Goal: Communication & Community: Answer question/provide support

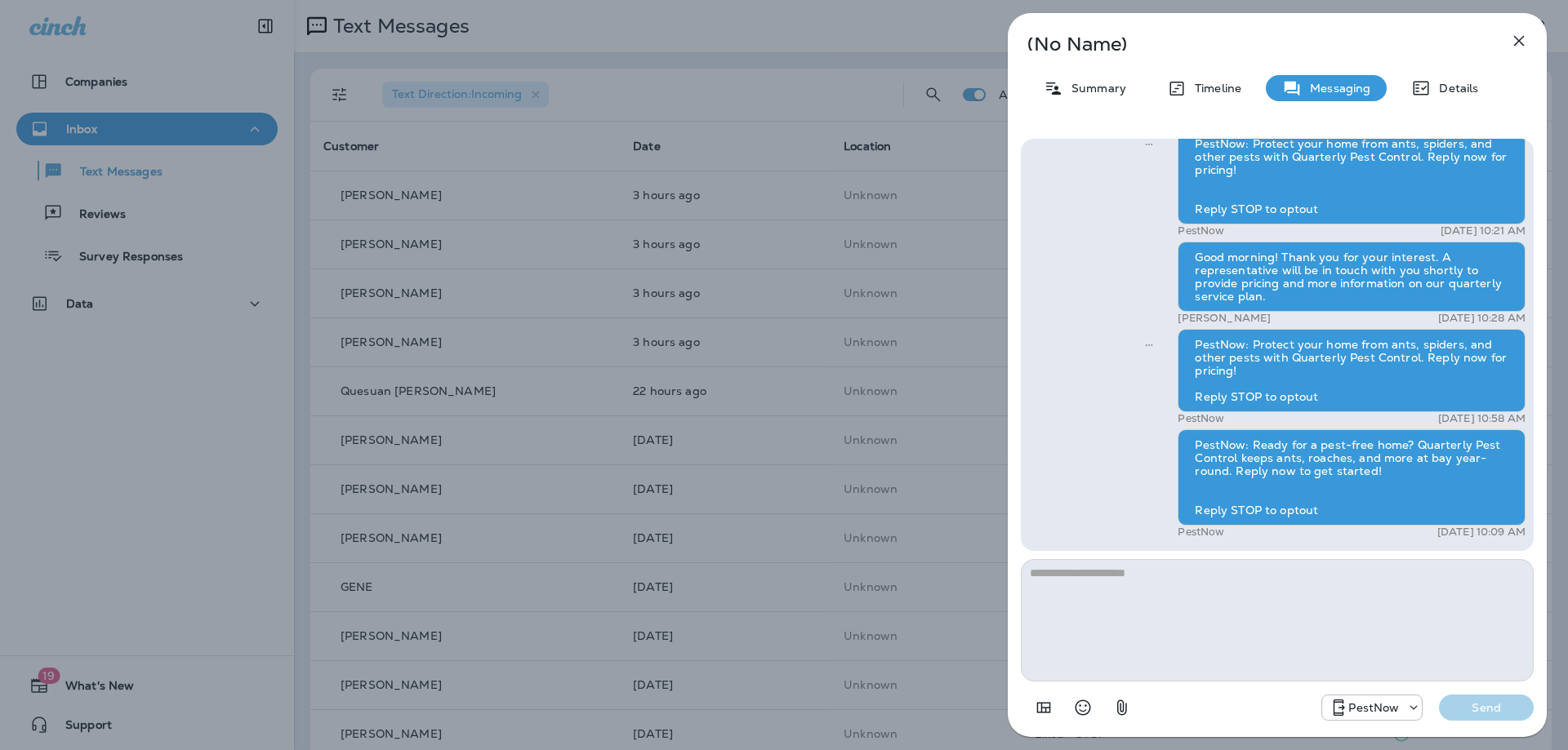
click at [1523, 43] on icon "button" at bounding box center [1518, 40] width 20 height 20
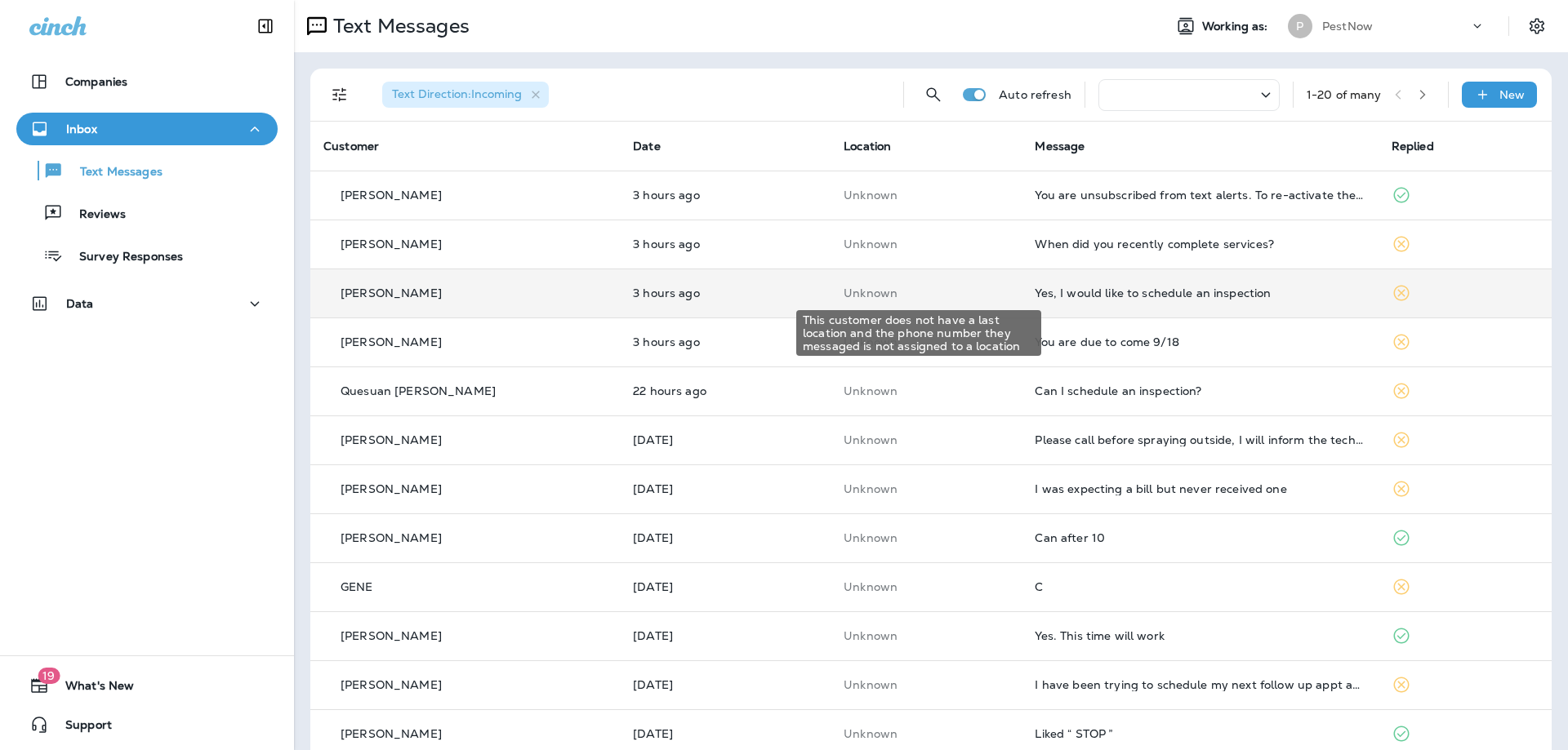
scroll to position [82, 0]
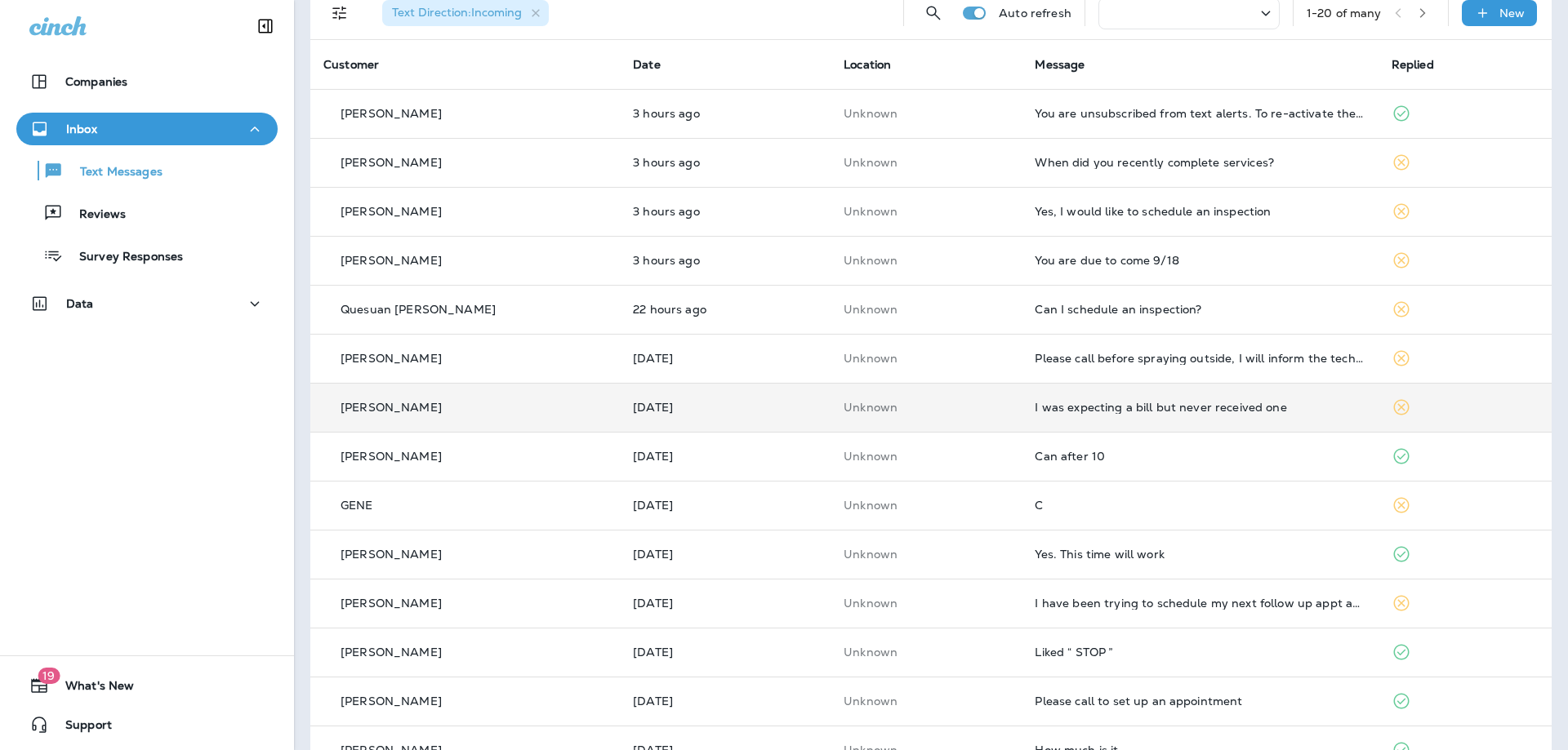
click at [1185, 403] on div "I was expecting a bill but never received one" at bounding box center [1199, 408] width 330 height 13
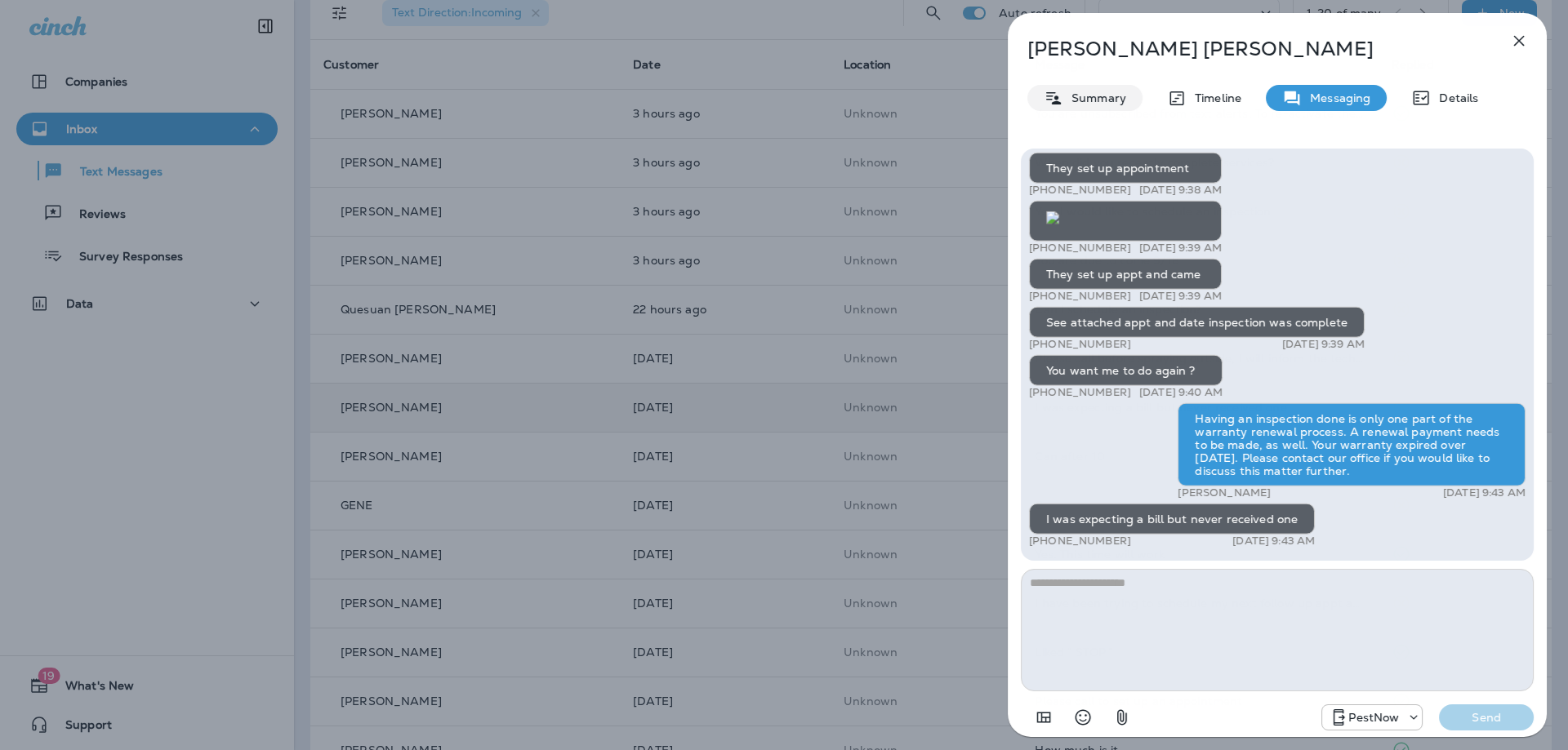
click at [1107, 97] on p "Summary" at bounding box center [1095, 98] width 63 height 13
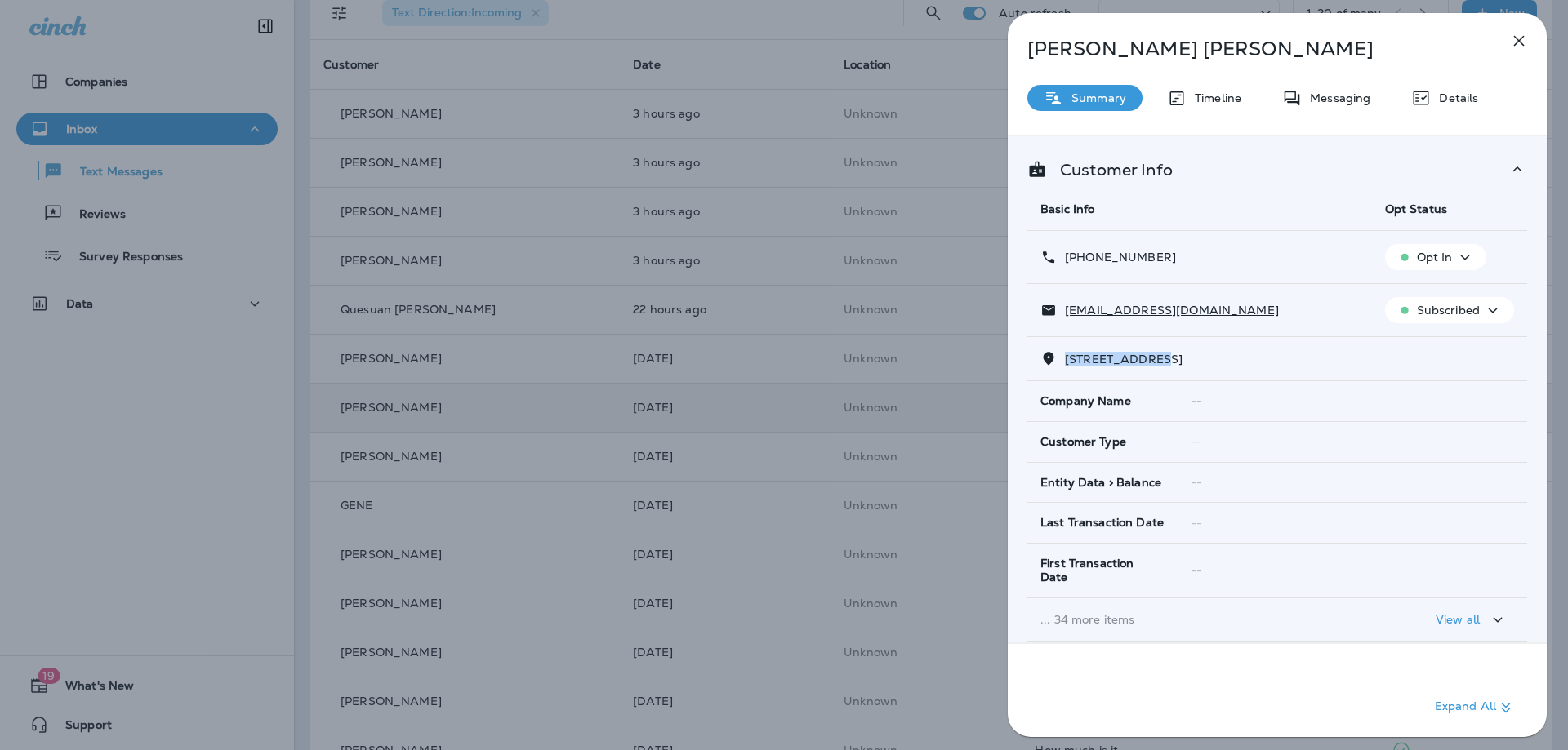
drag, startPoint x: 1169, startPoint y: 356, endPoint x: 1067, endPoint y: 359, distance: 102.0
click at [1067, 359] on span "2859 RUSHBROOK COURT WOODBRIDGE, VA 22191" at bounding box center [1123, 359] width 117 height 15
copy span "2859 RUSHBROOK"
click at [1526, 43] on icon "button" at bounding box center [1518, 40] width 20 height 20
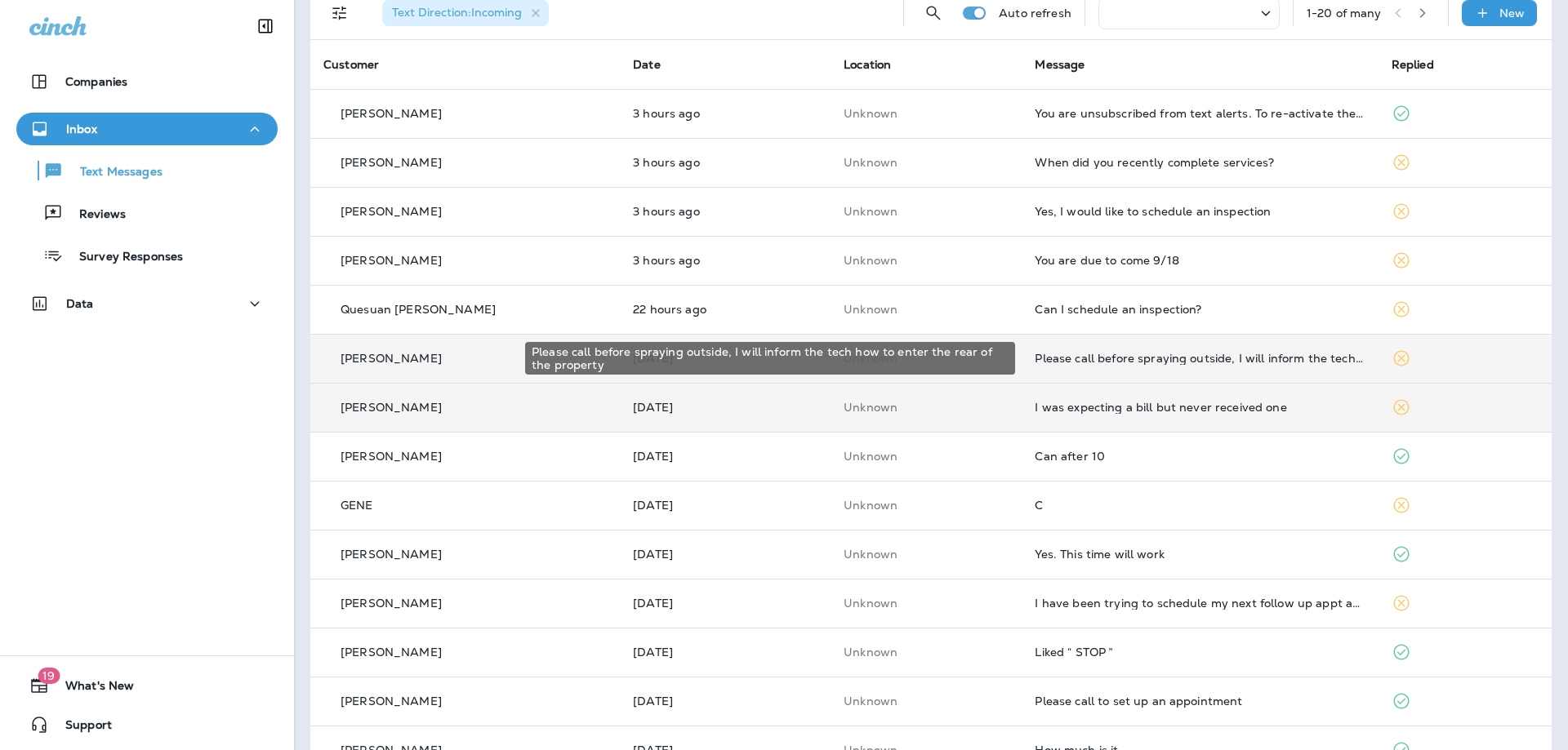
click at [1226, 364] on div "Please call before spraying outside, I will inform the tech how to enter the re…" at bounding box center [1199, 358] width 330 height 13
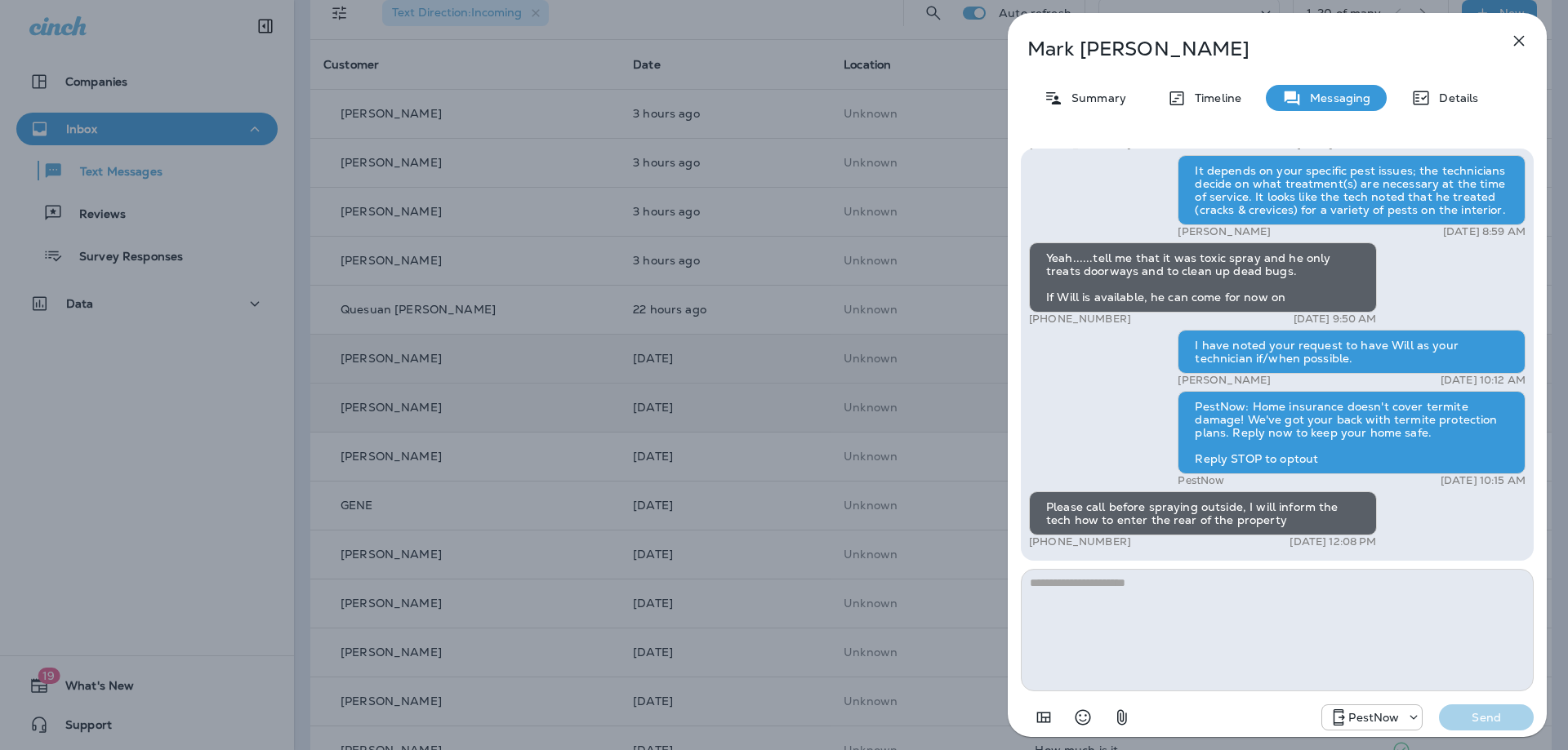
click at [1071, 95] on p "Summary" at bounding box center [1095, 98] width 63 height 13
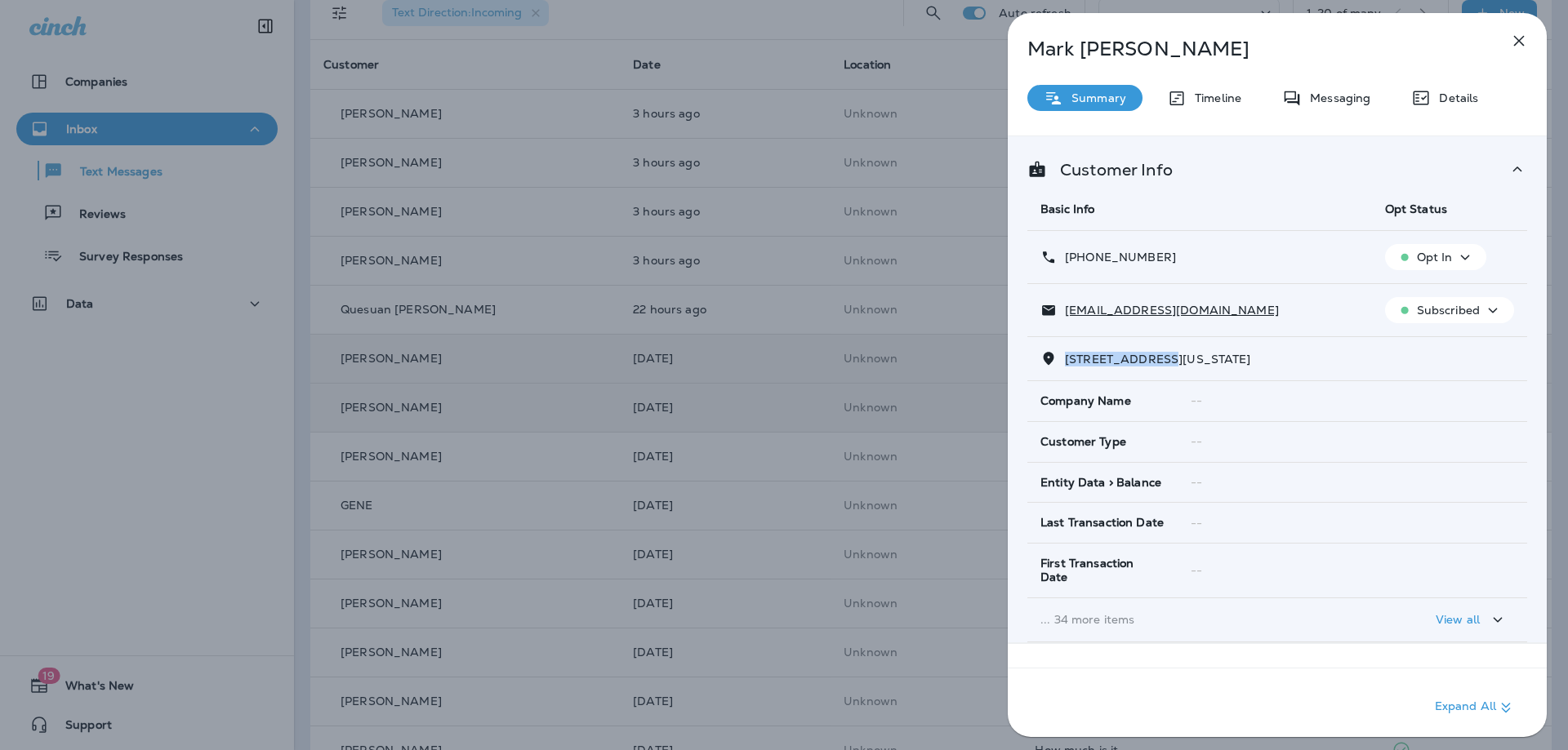
drag, startPoint x: 1157, startPoint y: 360, endPoint x: 1065, endPoint y: 361, distance: 92.0
click at [1065, 361] on span "2711 14TH STREET NORTHEAST WASHINGTON, DC 20018" at bounding box center [1157, 359] width 186 height 15
copy span "2711 14TH STREE"
drag, startPoint x: 1170, startPoint y: 259, endPoint x: 1077, endPoint y: 261, distance: 93.0
click at [1077, 261] on div "+1 (202) 255-1660" at bounding box center [1199, 257] width 318 height 17
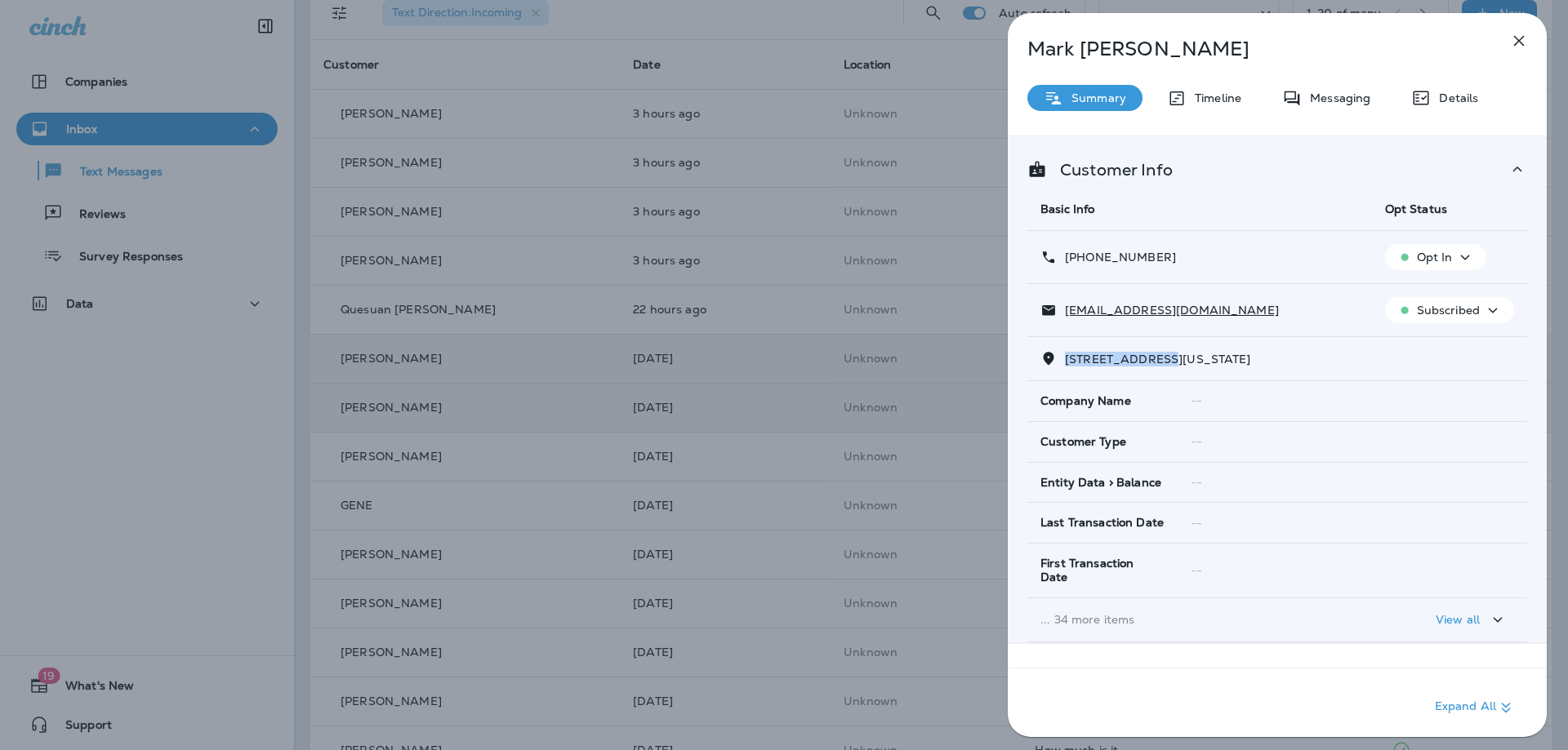
copy p "(202) 255-1660"
click at [1333, 88] on div "Messaging" at bounding box center [1326, 98] width 121 height 26
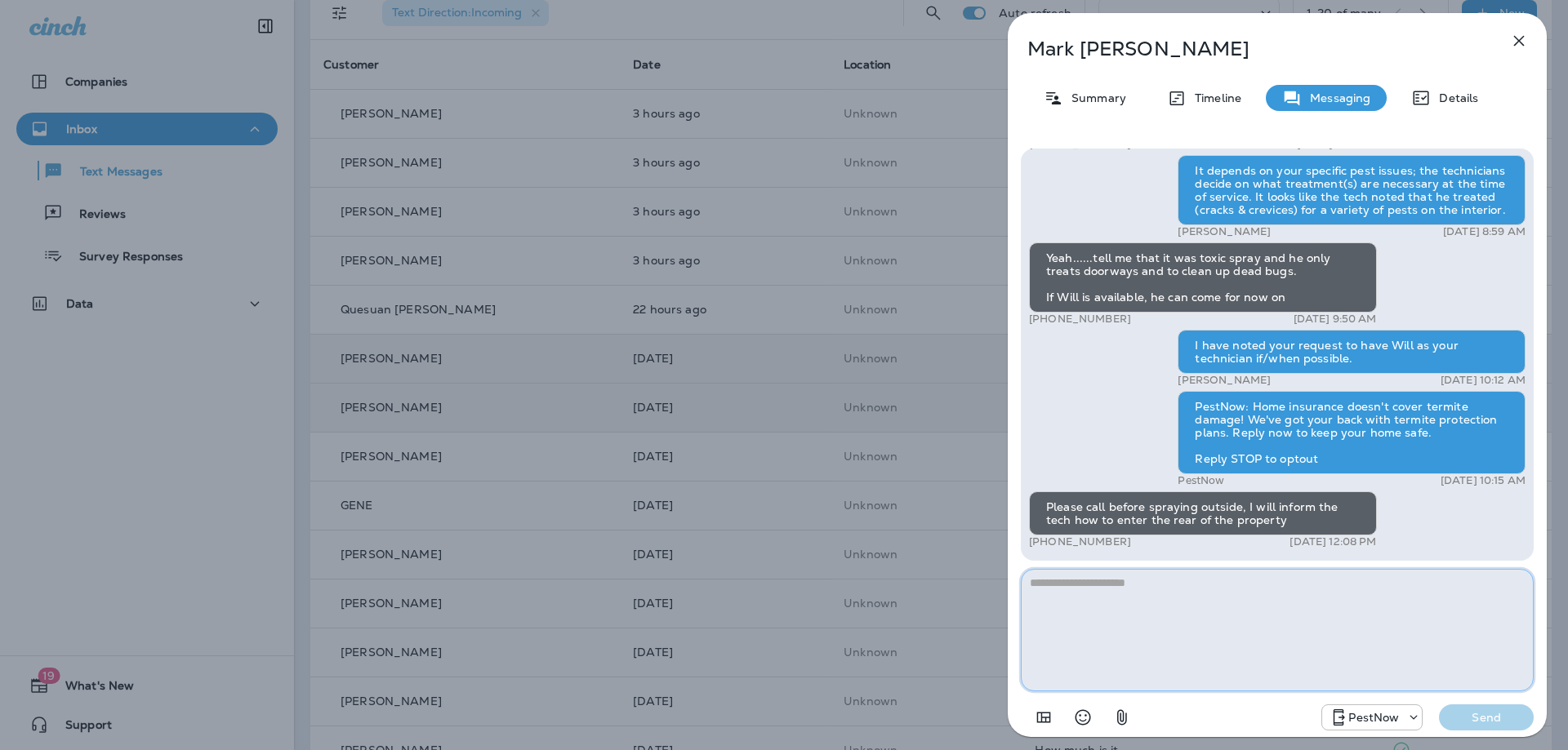
drag, startPoint x: 1183, startPoint y: 586, endPoint x: 1171, endPoint y: 597, distance: 16.3
click at [1183, 586] on textarea at bounding box center [1277, 630] width 513 height 123
type textarea "*"
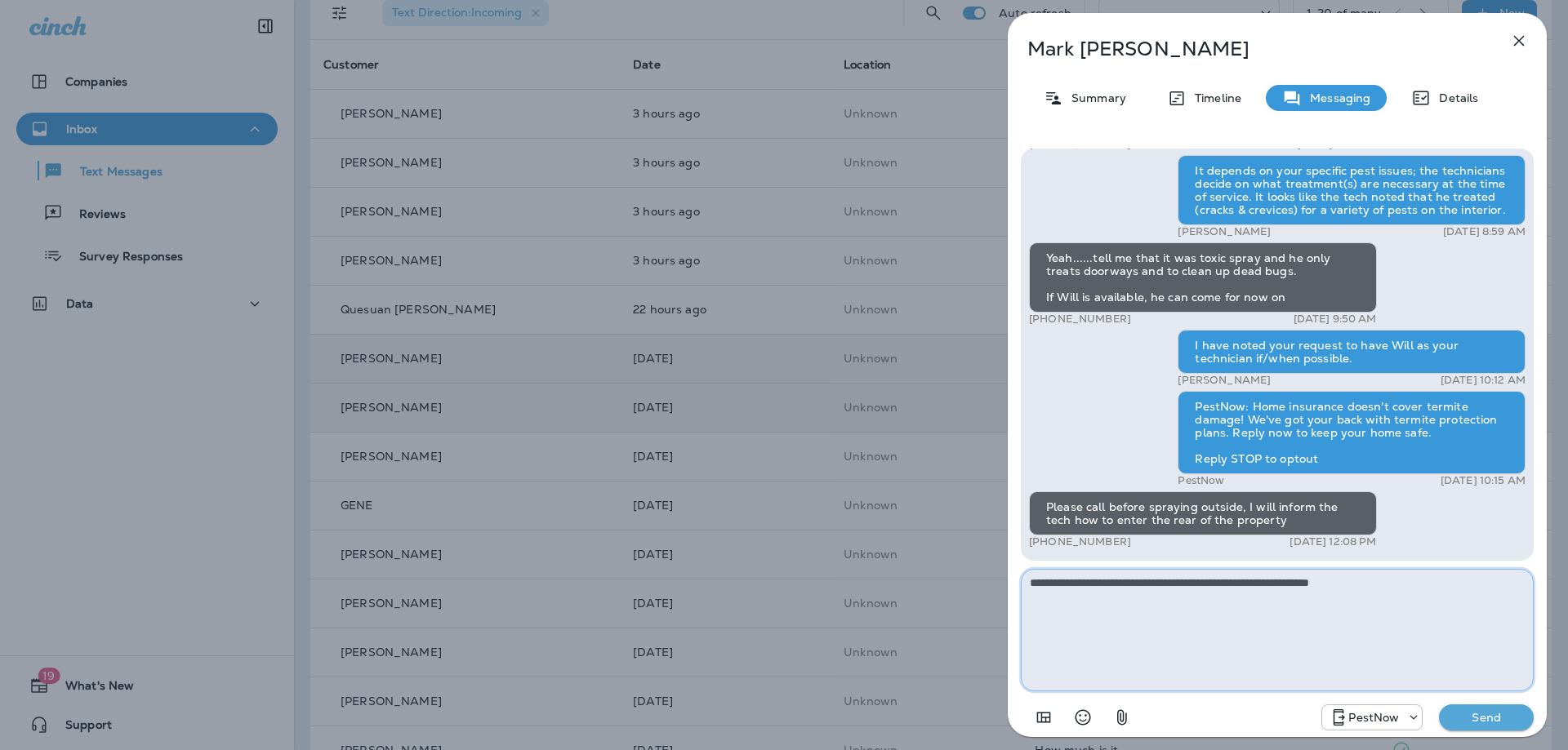
type textarea "**********"
click at [1495, 711] on p "Send" at bounding box center [1486, 717] width 69 height 15
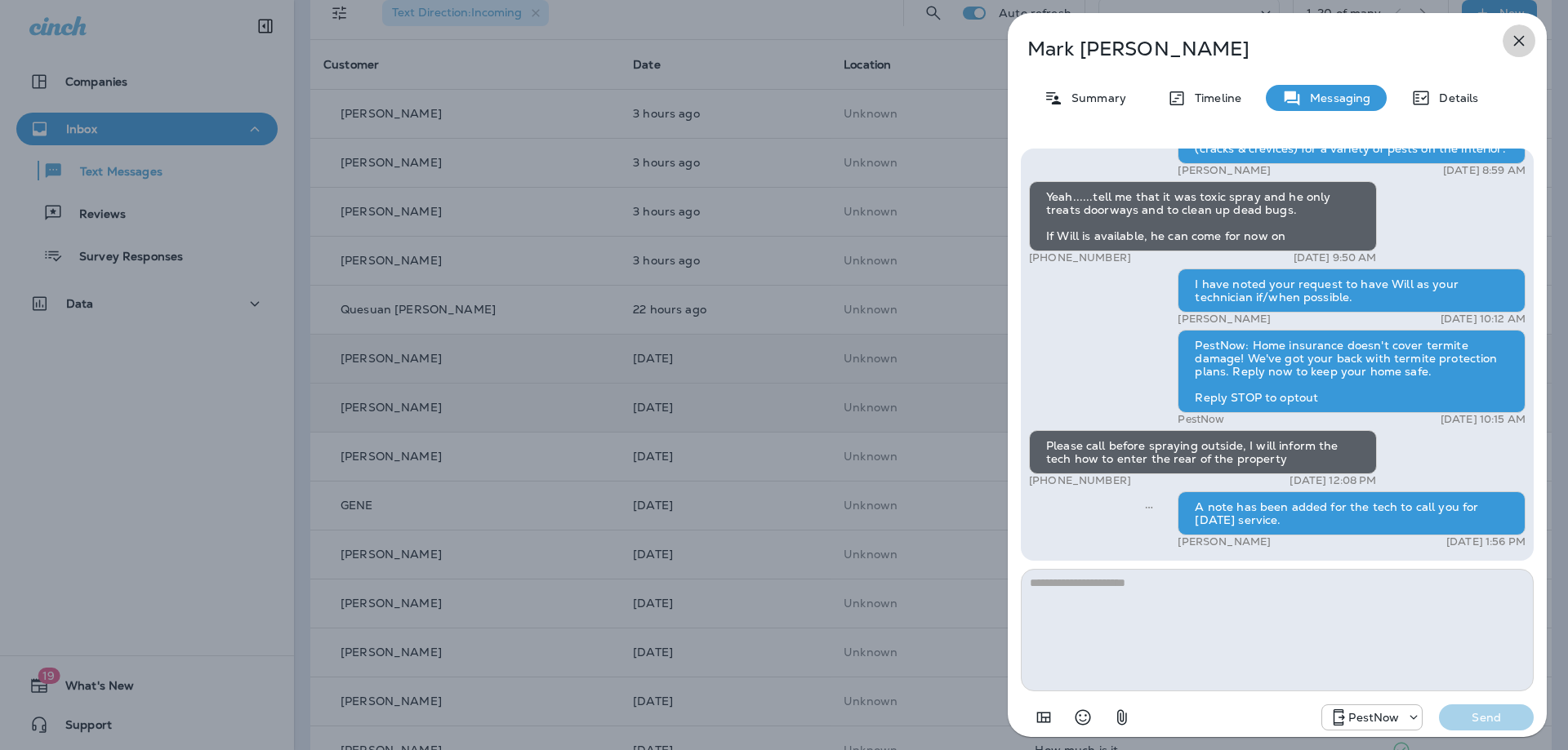
click at [1527, 30] on button "button" at bounding box center [1518, 40] width 33 height 33
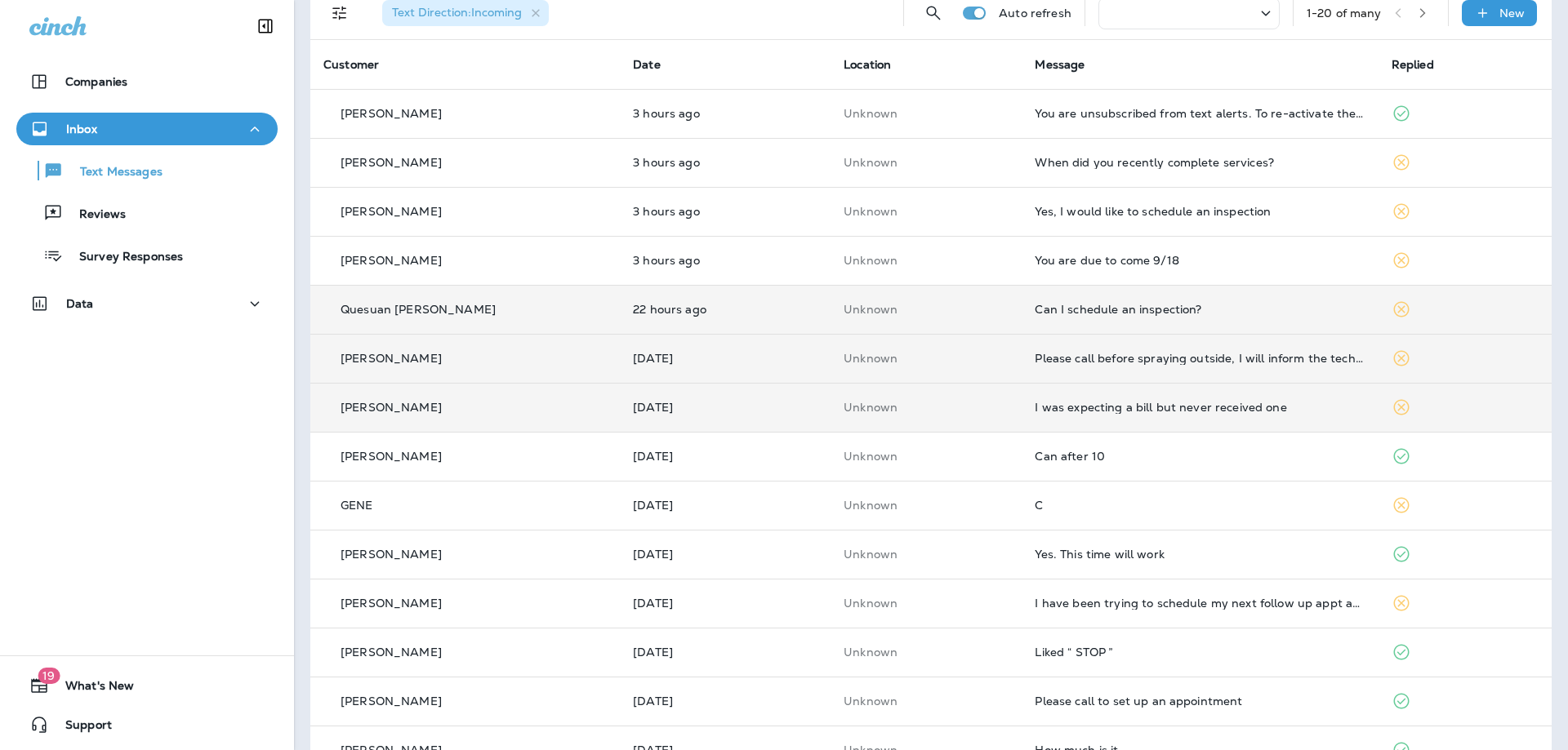
click at [1229, 311] on div "Can I schedule an inspection?" at bounding box center [1199, 309] width 330 height 13
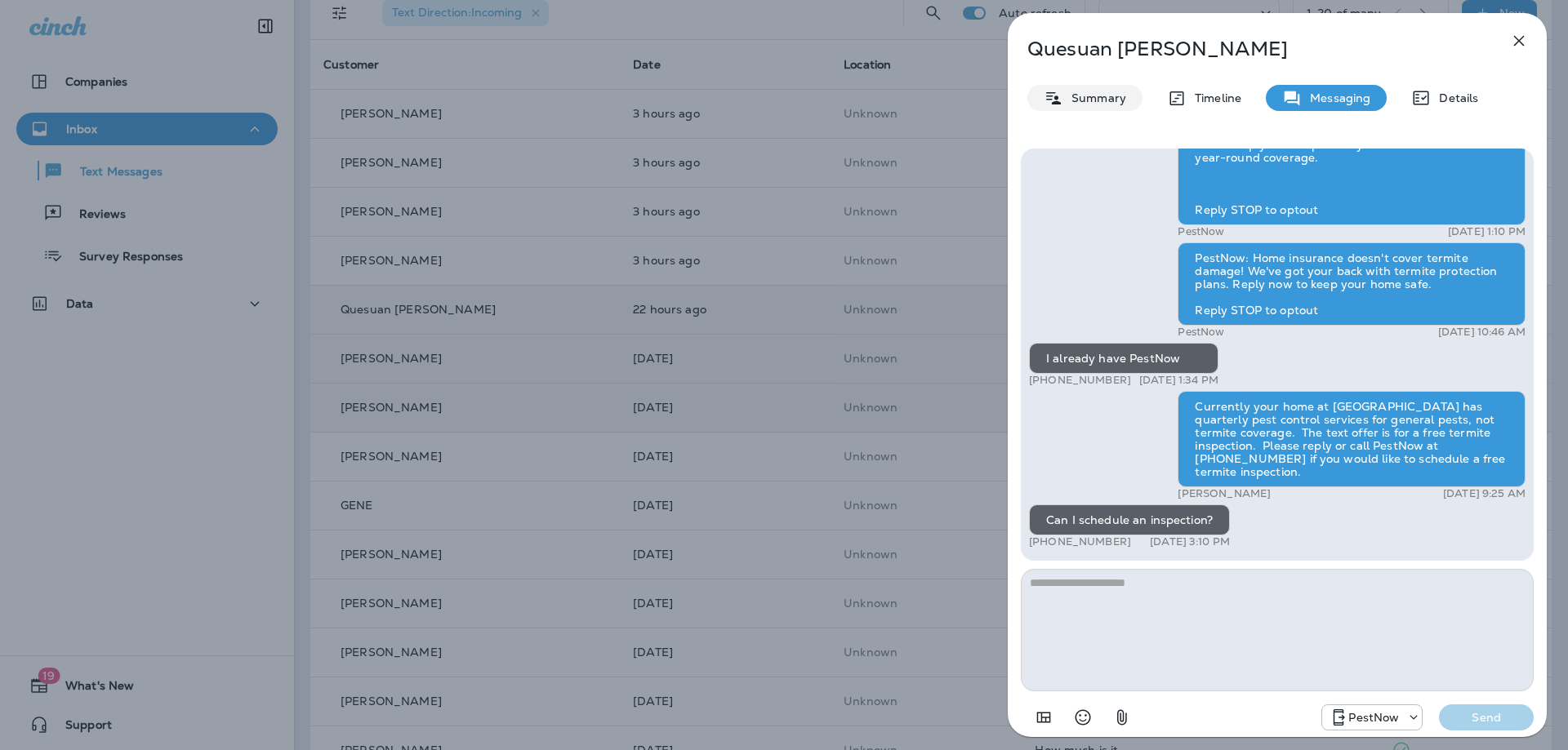
click at [1063, 95] on p "Summary" at bounding box center [1095, 98] width 63 height 13
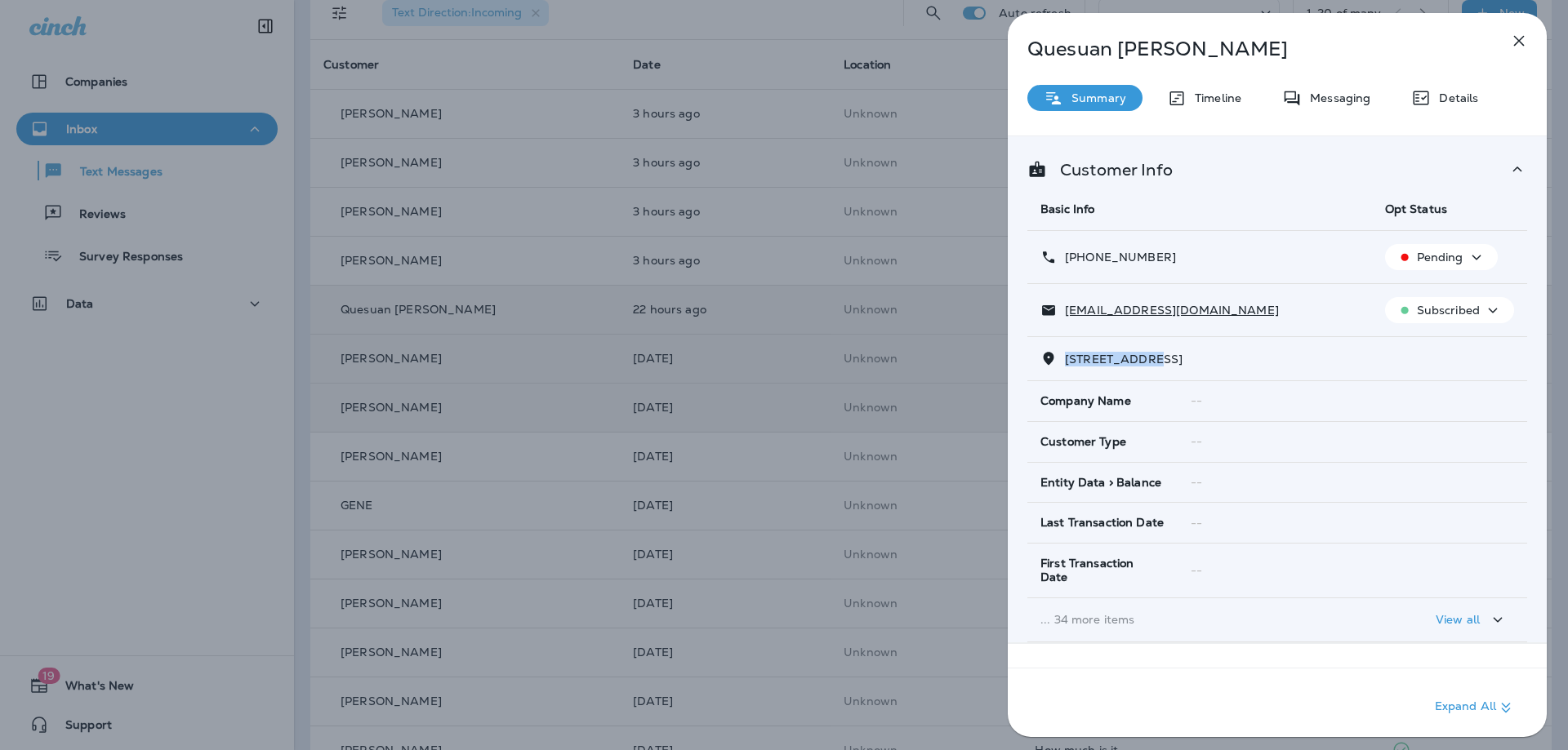
drag, startPoint x: 1151, startPoint y: 362, endPoint x: 1065, endPoint y: 357, distance: 86.1
click at [1065, 357] on span "11991 MENTE ROAD MANASSAS, VA 20112" at bounding box center [1123, 359] width 117 height 15
copy span "11991 MENTE R"
click at [1348, 98] on p "Messaging" at bounding box center [1336, 98] width 69 height 13
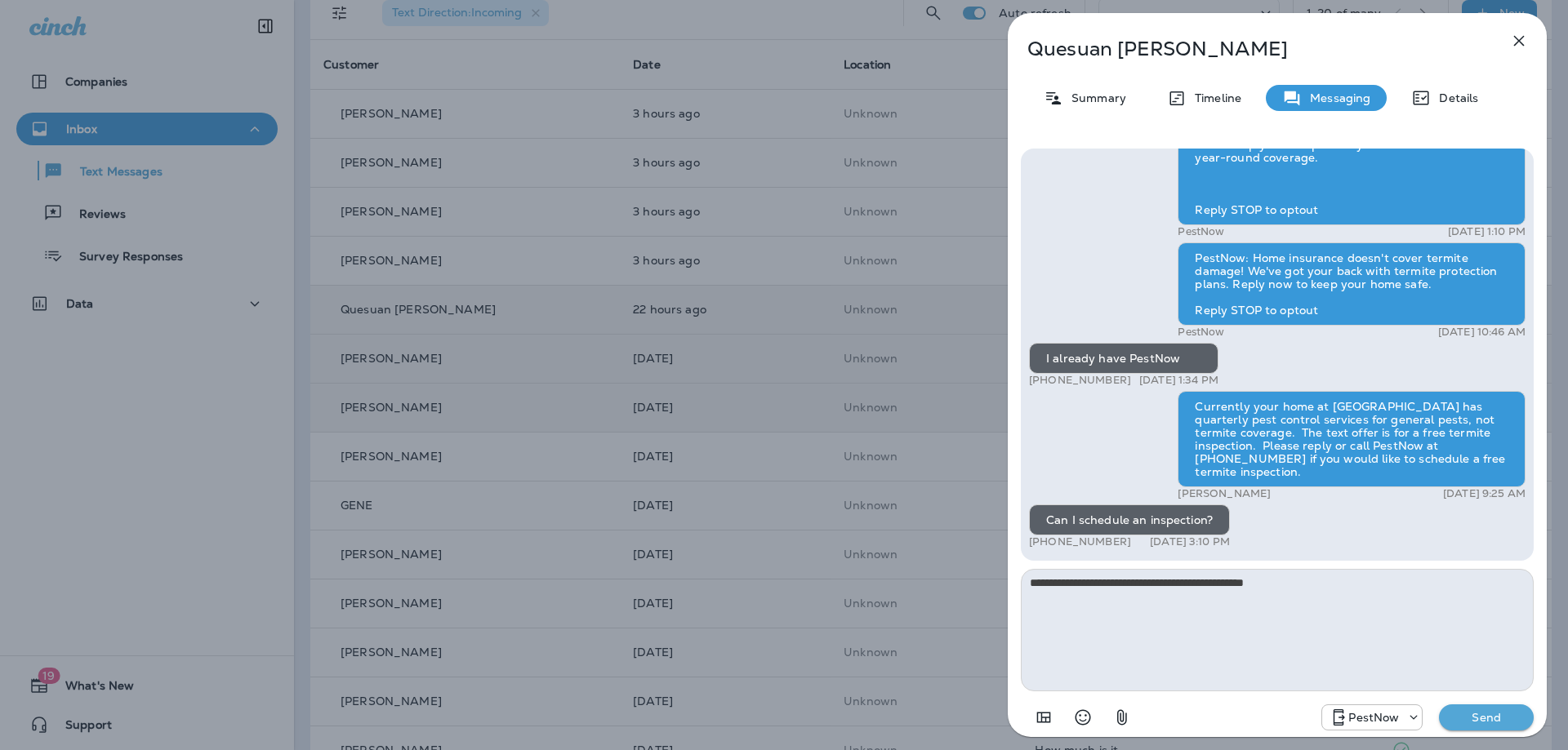
type textarea "**********"
click at [1465, 720] on p "Send" at bounding box center [1486, 717] width 69 height 15
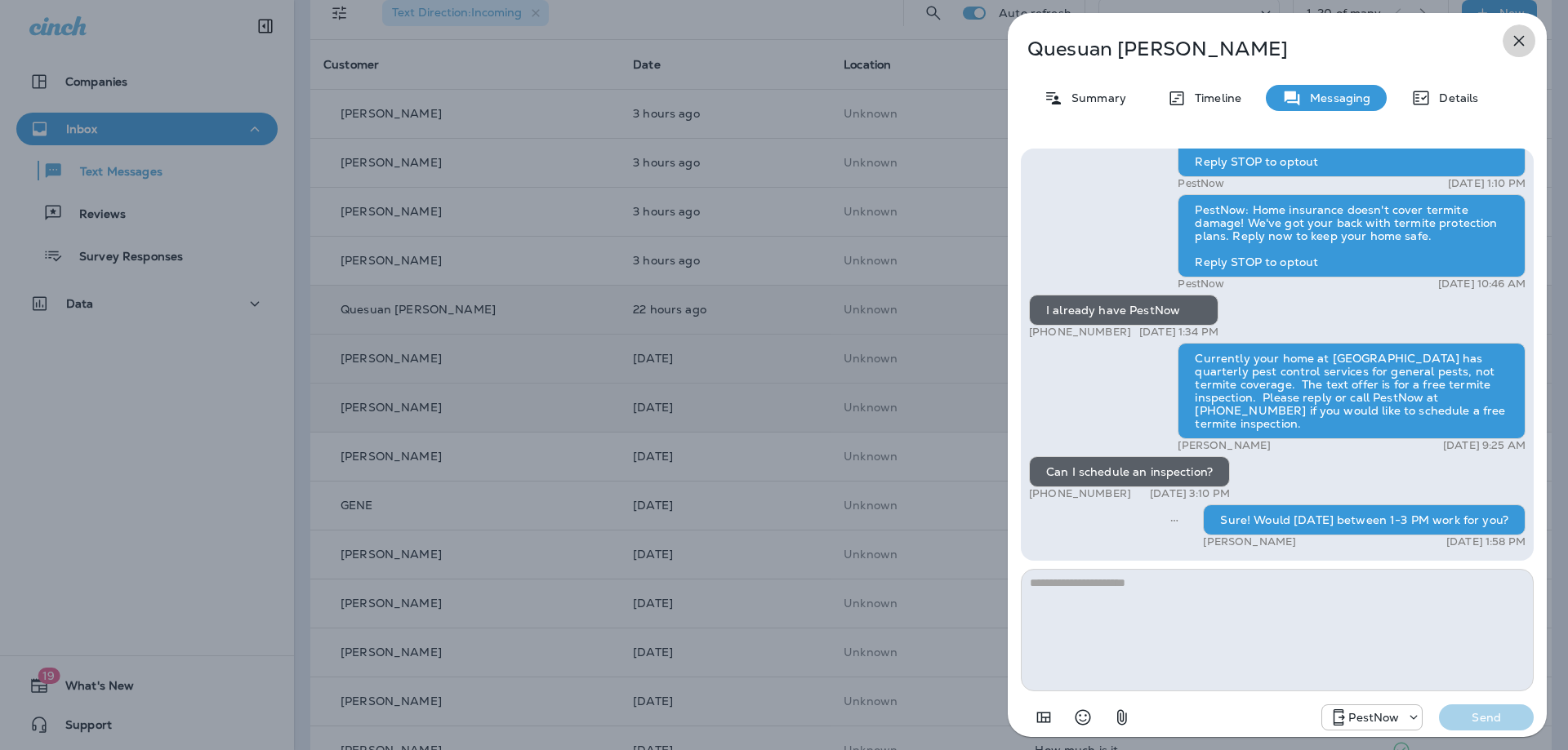
click at [1515, 44] on icon "button" at bounding box center [1519, 41] width 10 height 10
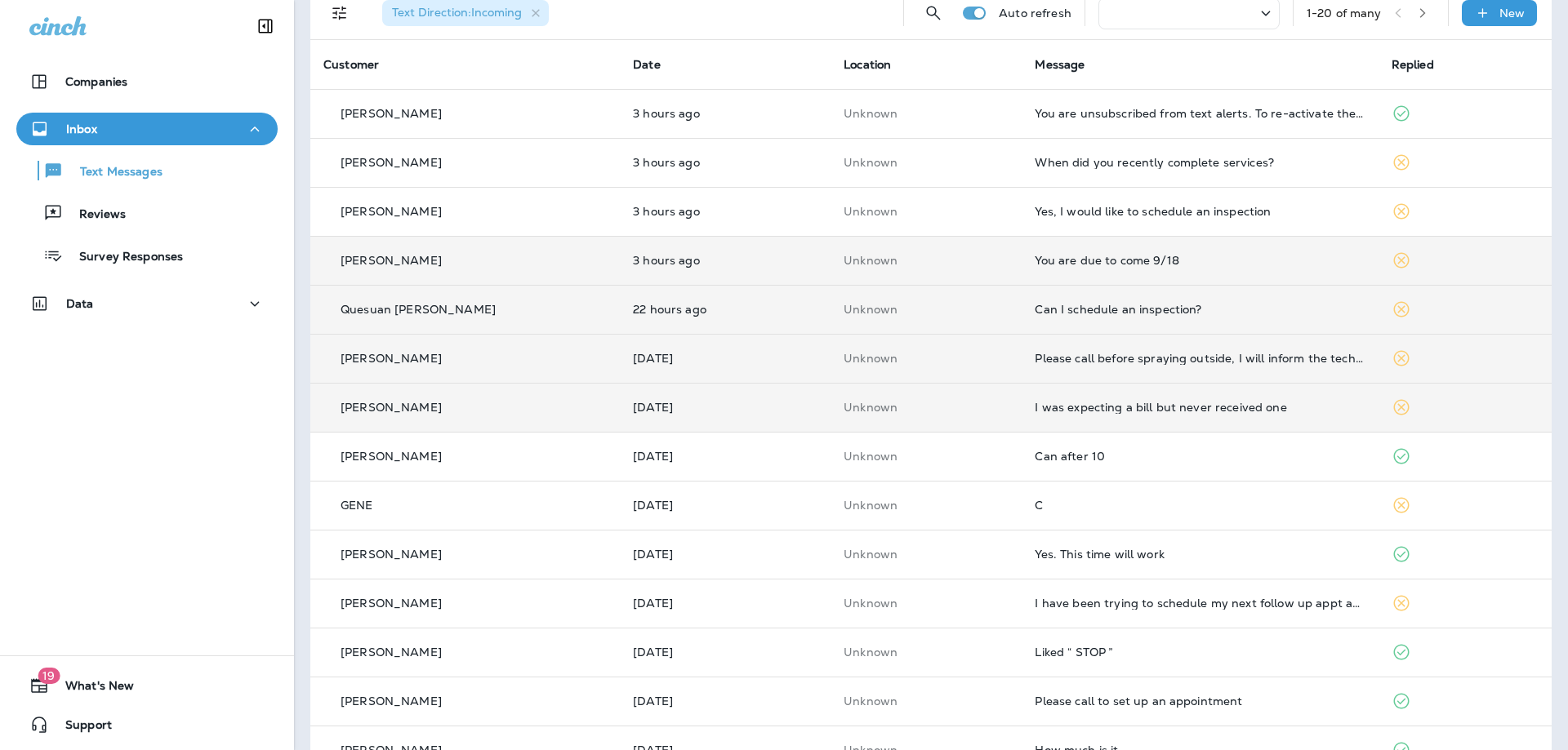
click at [1204, 258] on div "You are due to come 9/18" at bounding box center [1199, 261] width 330 height 13
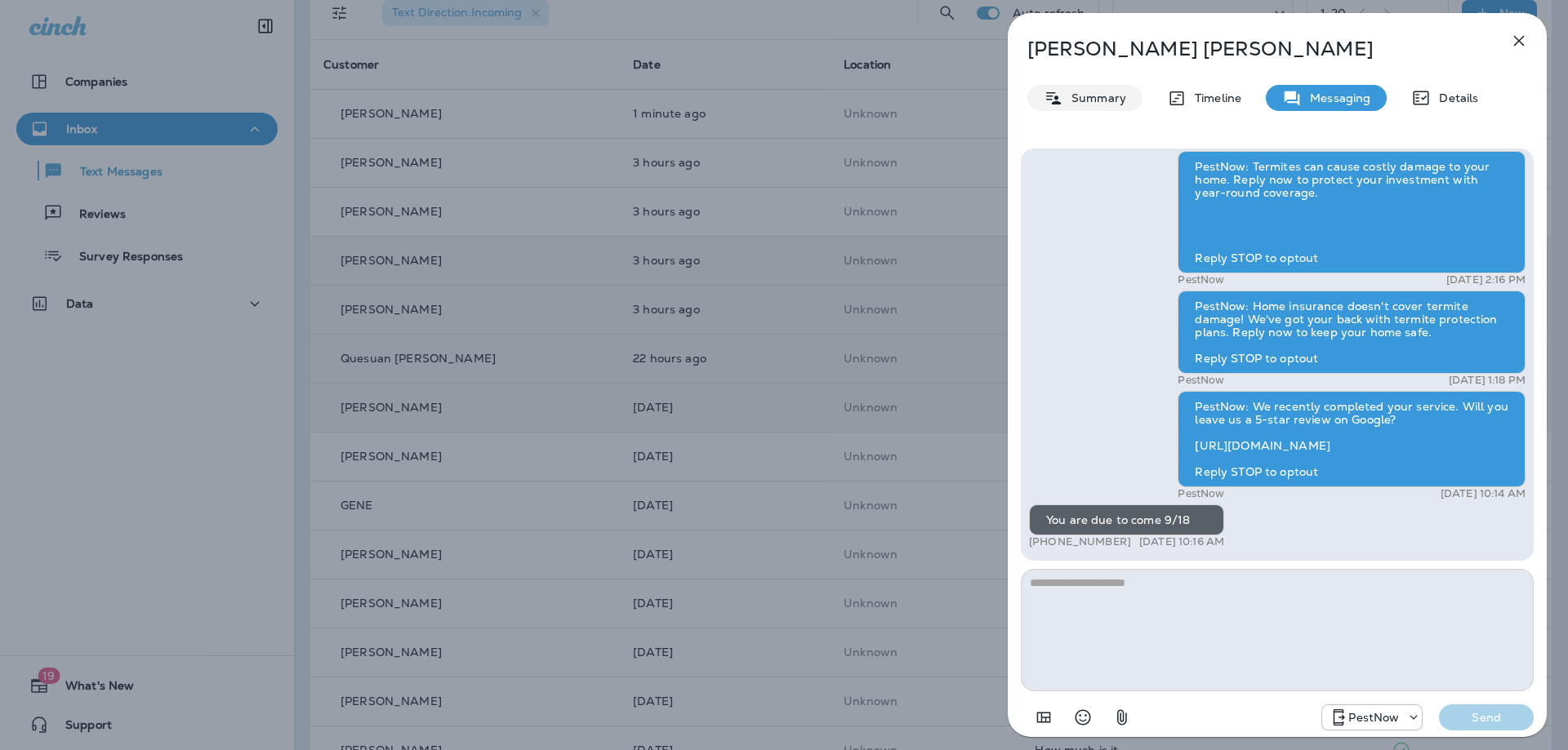
click at [1062, 99] on icon at bounding box center [1053, 99] width 20 height 20
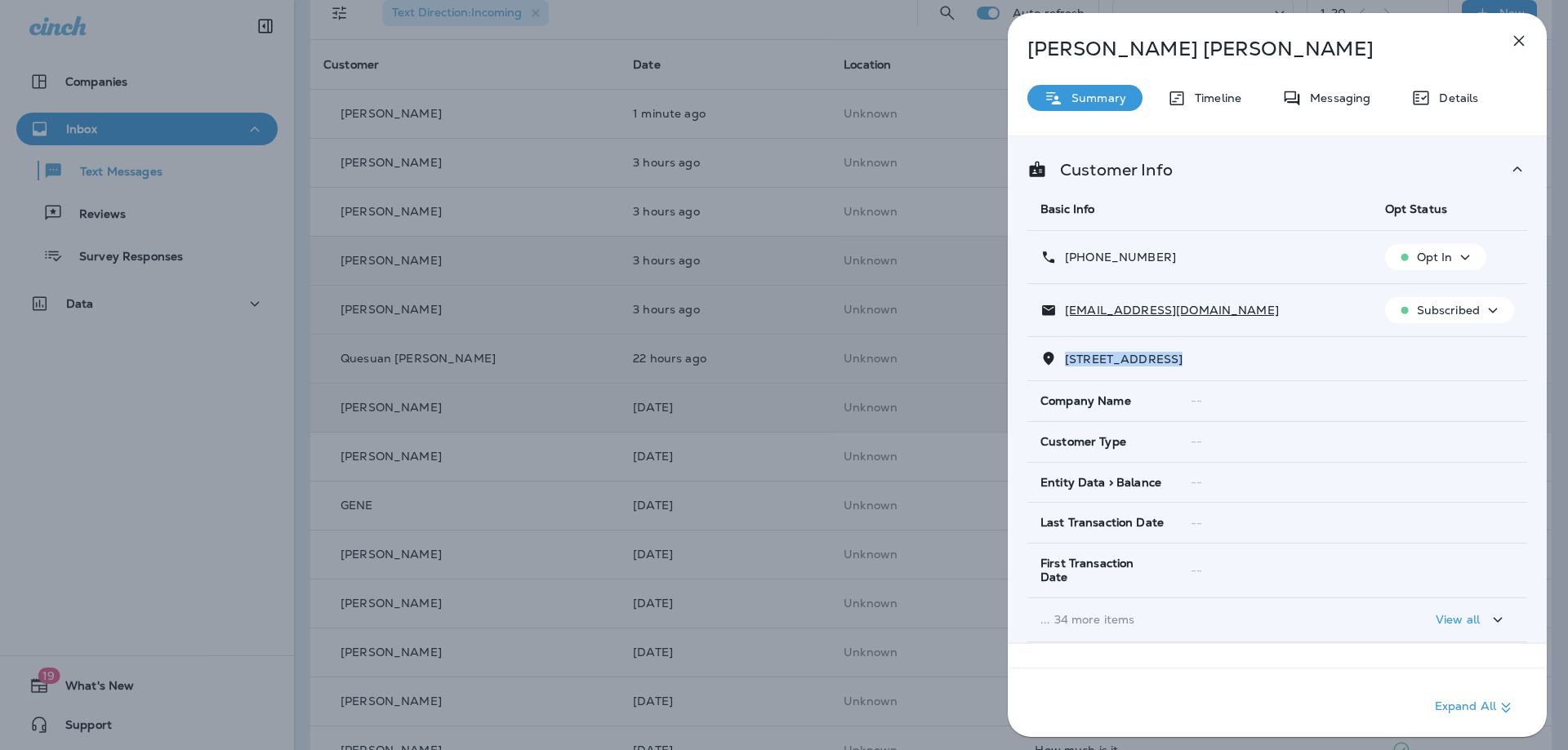
drag, startPoint x: 1165, startPoint y: 360, endPoint x: 1064, endPoint y: 361, distance: 101.0
click at [1064, 361] on span "11647 VIXENS PATH ELLICOTT CITY, MD 21042" at bounding box center [1123, 359] width 117 height 15
copy span "11647 VIXENS PAT"
click at [1318, 89] on div "Messaging" at bounding box center [1326, 98] width 121 height 26
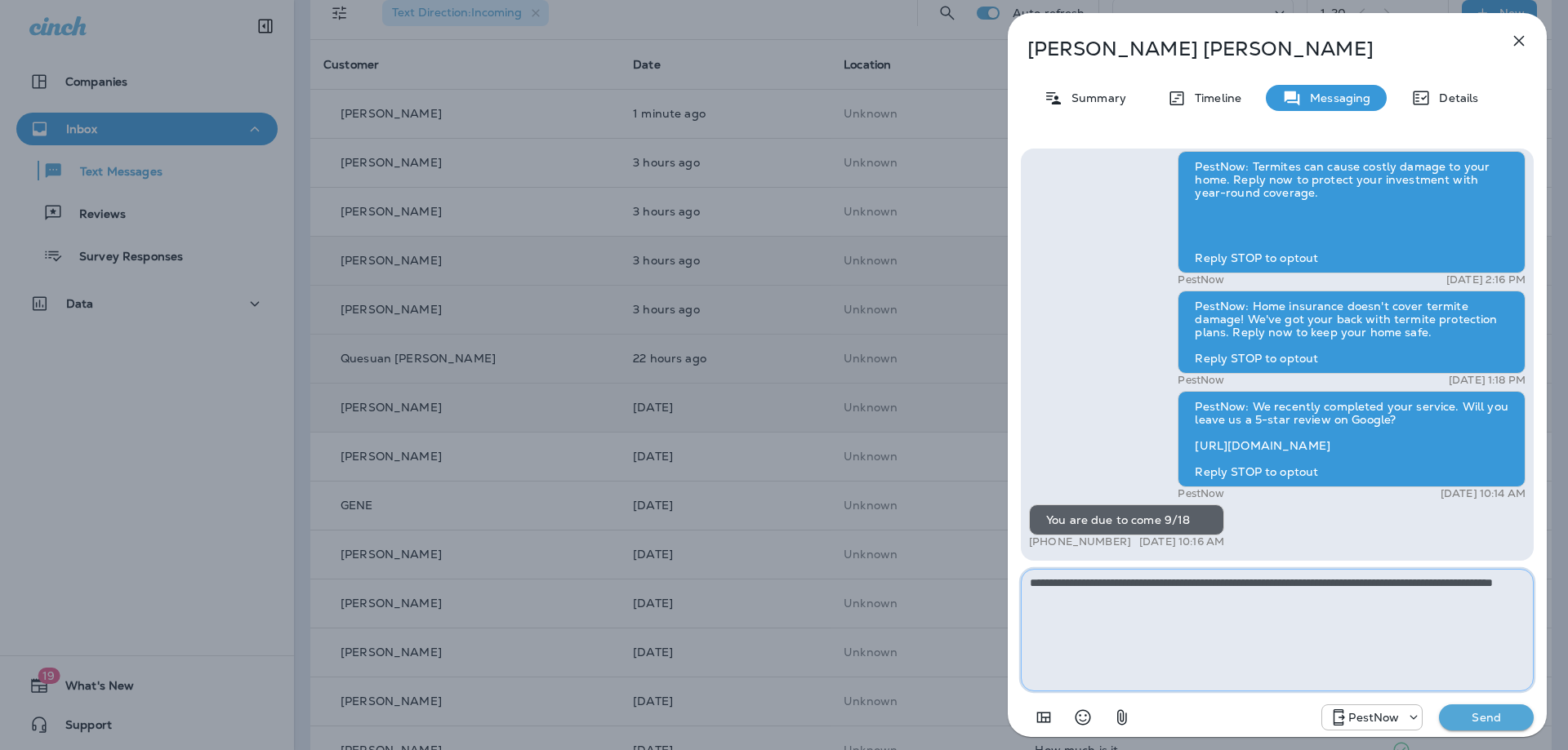
type textarea "**********"
click at [1489, 706] on button "Send" at bounding box center [1486, 717] width 95 height 26
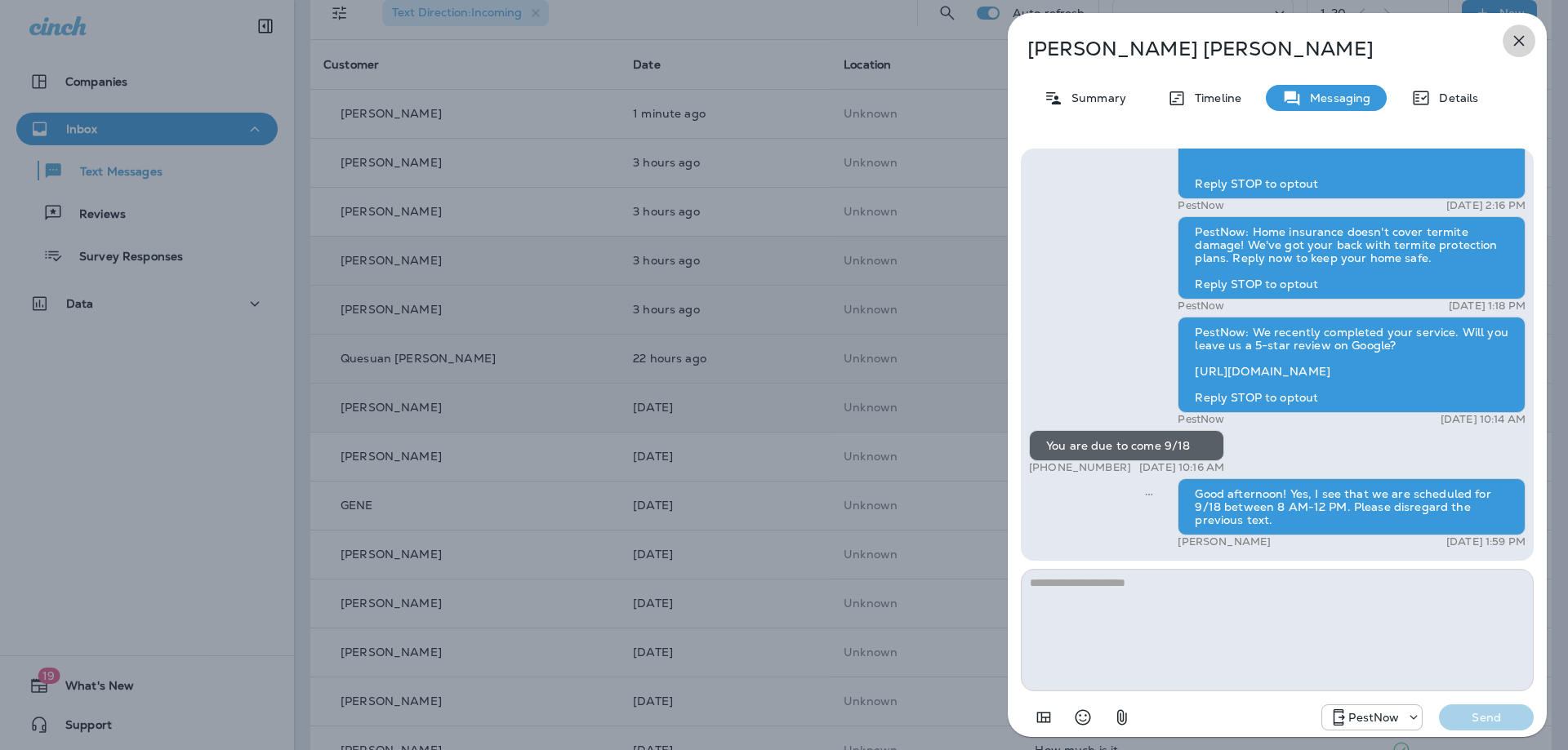
click at [1518, 42] on icon "button" at bounding box center [1519, 41] width 10 height 10
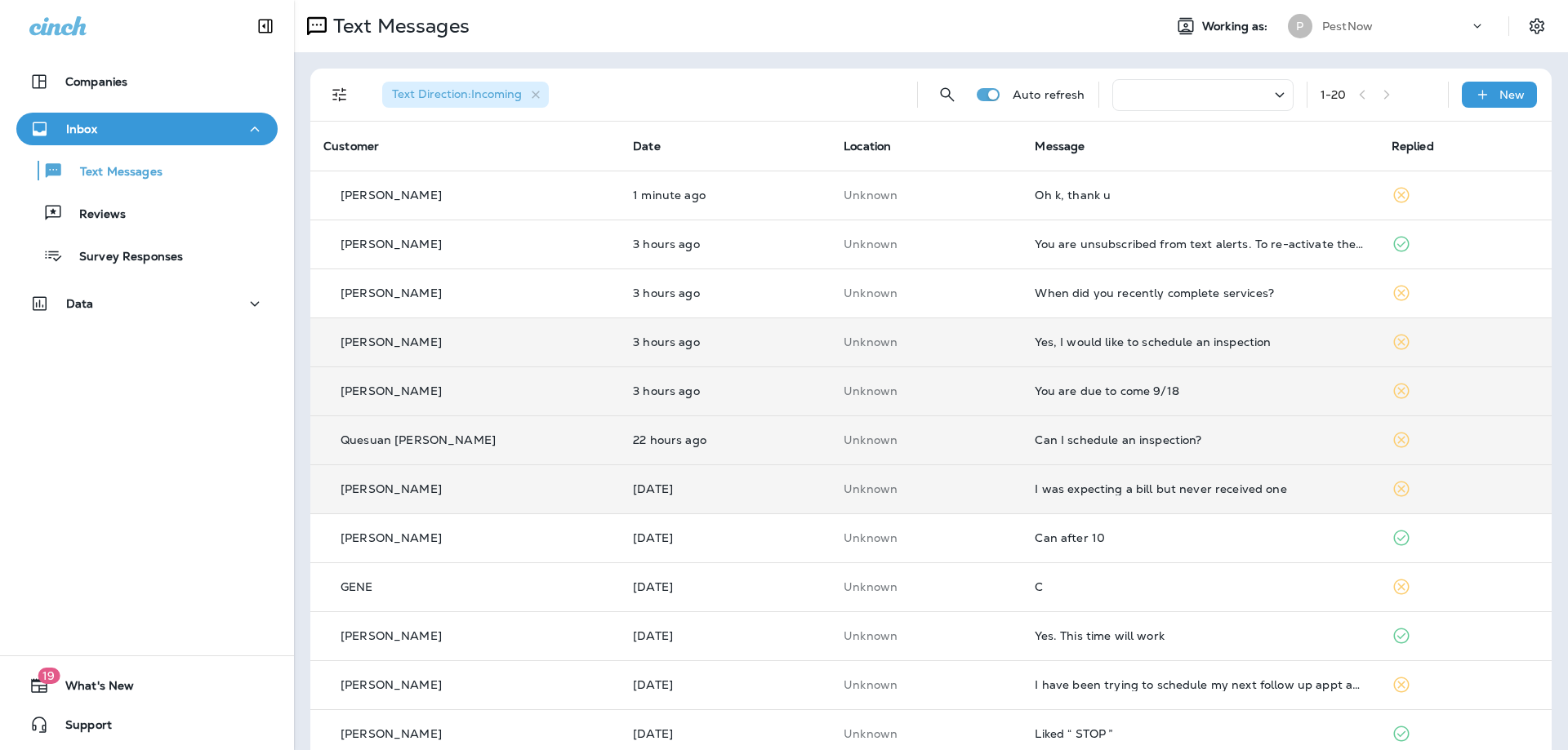
click at [1196, 351] on td "Yes, I would like to schedule an inspection" at bounding box center [1199, 342] width 356 height 49
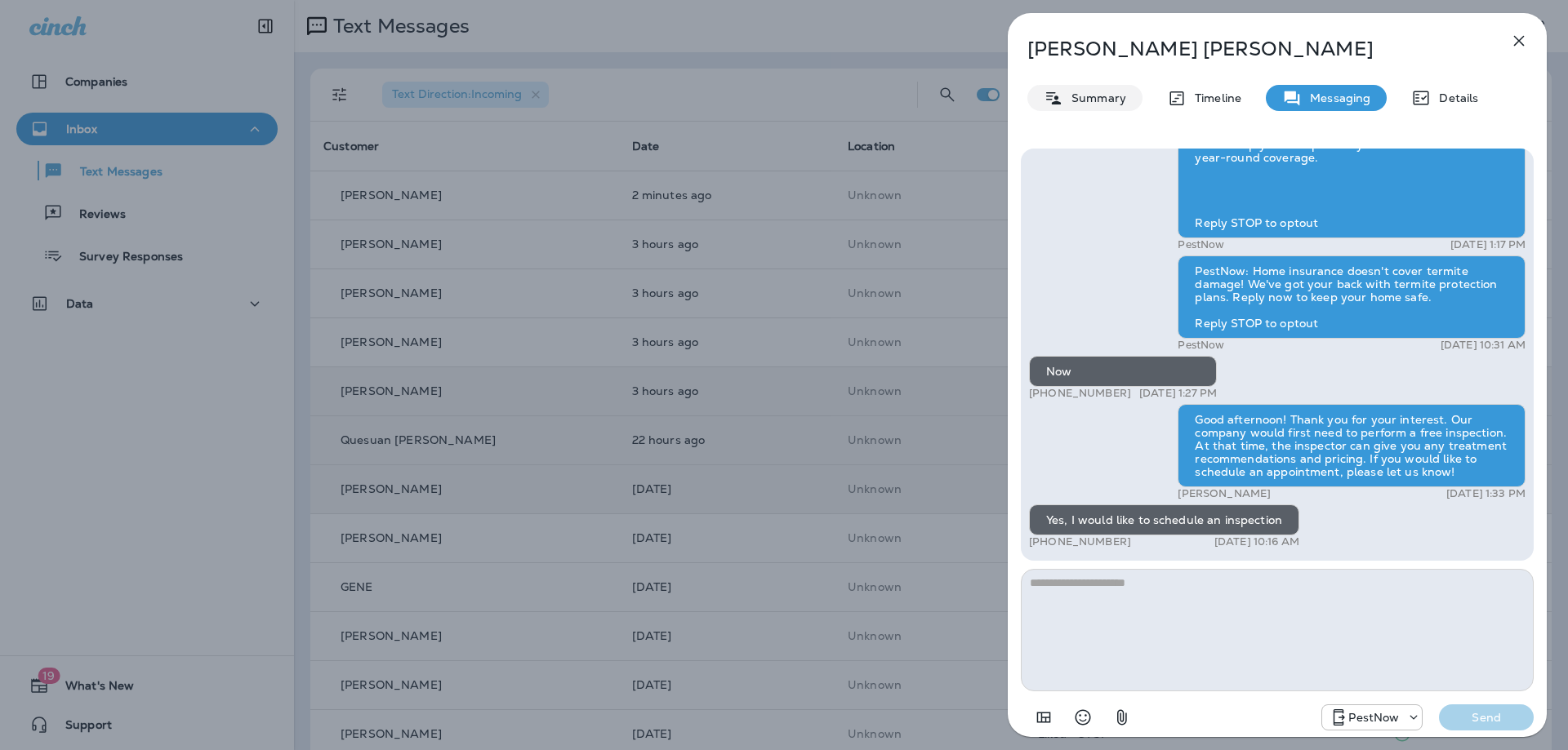
click at [1108, 96] on p "Summary" at bounding box center [1095, 98] width 63 height 13
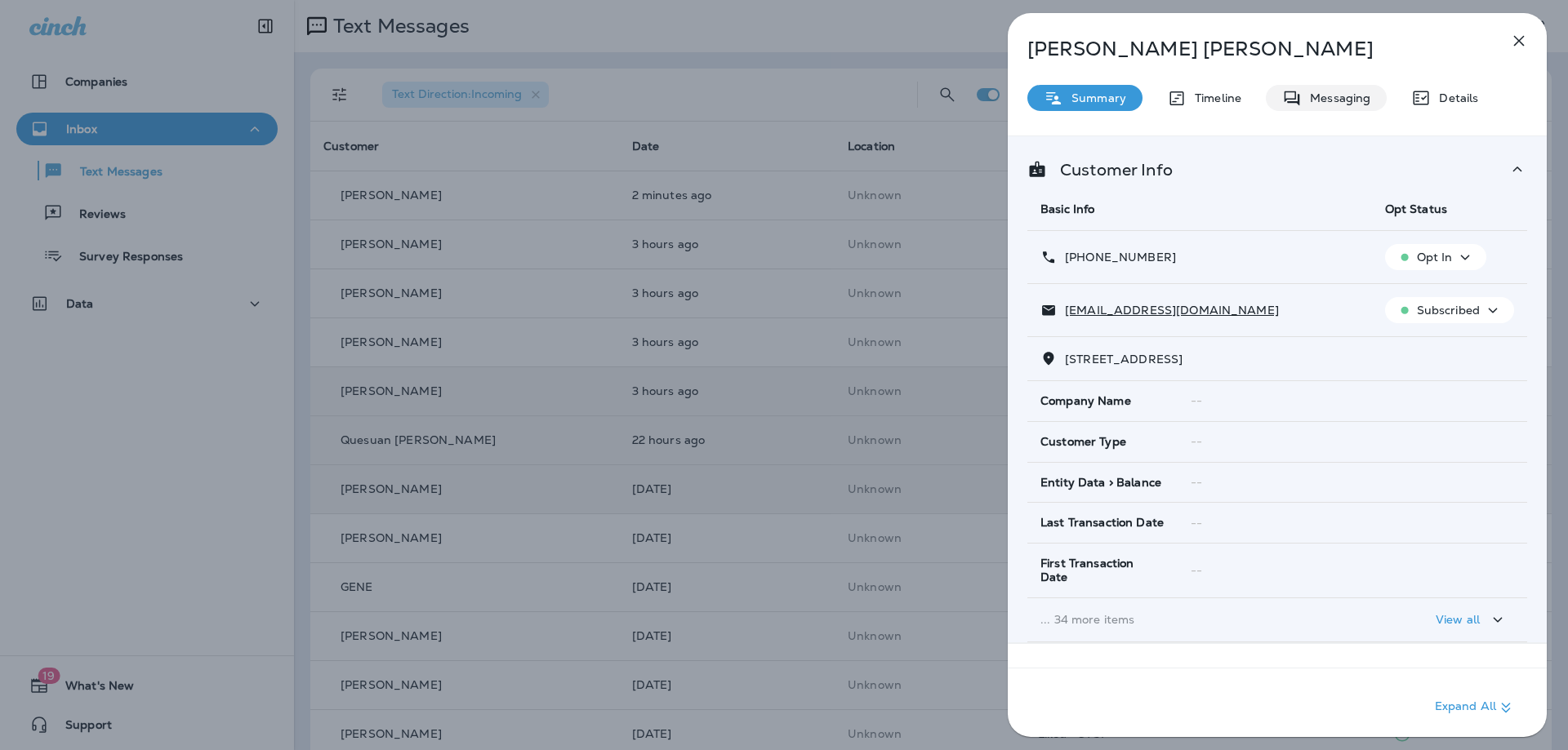
click at [1310, 96] on p "Messaging" at bounding box center [1336, 98] width 69 height 13
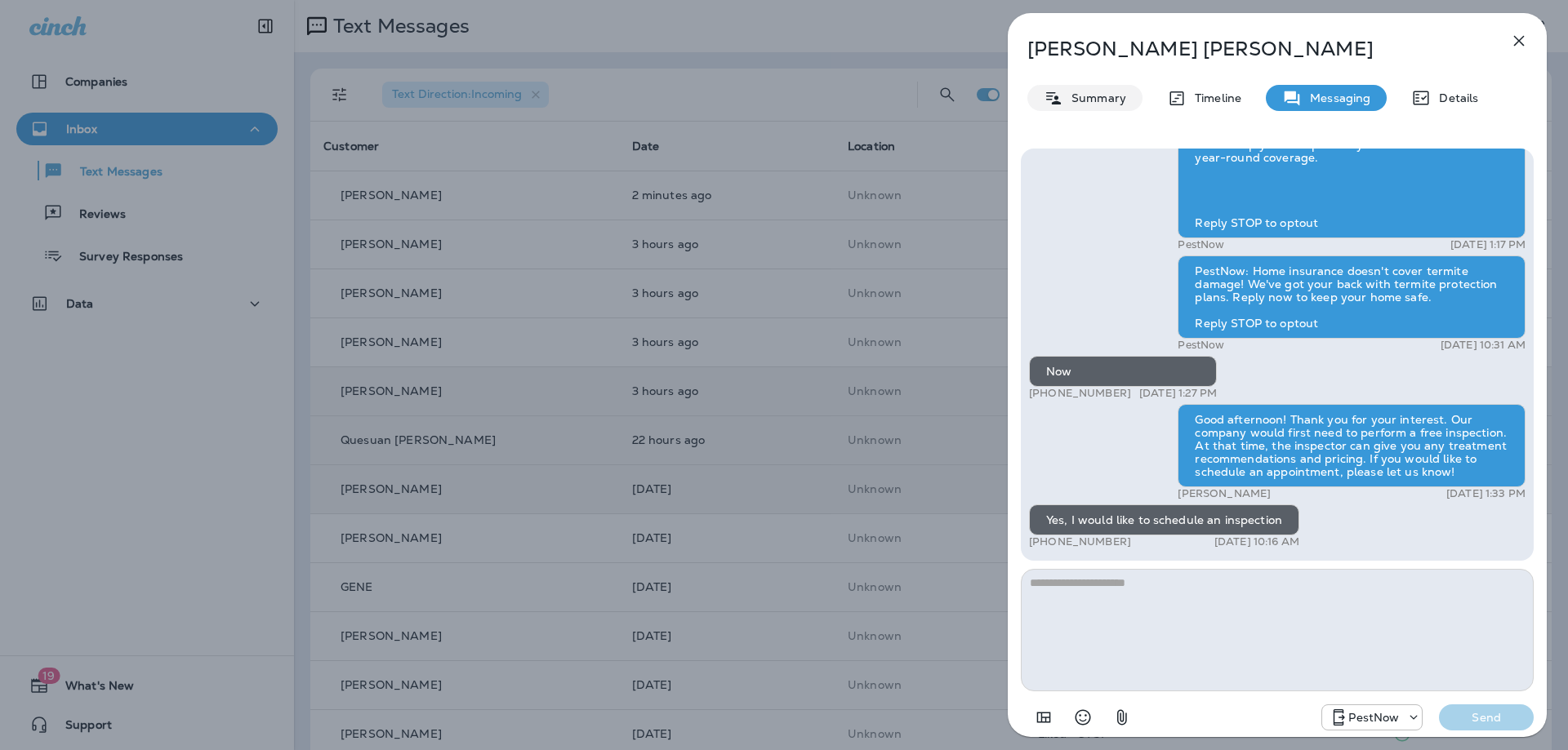
click at [1072, 96] on p "Summary" at bounding box center [1095, 98] width 63 height 13
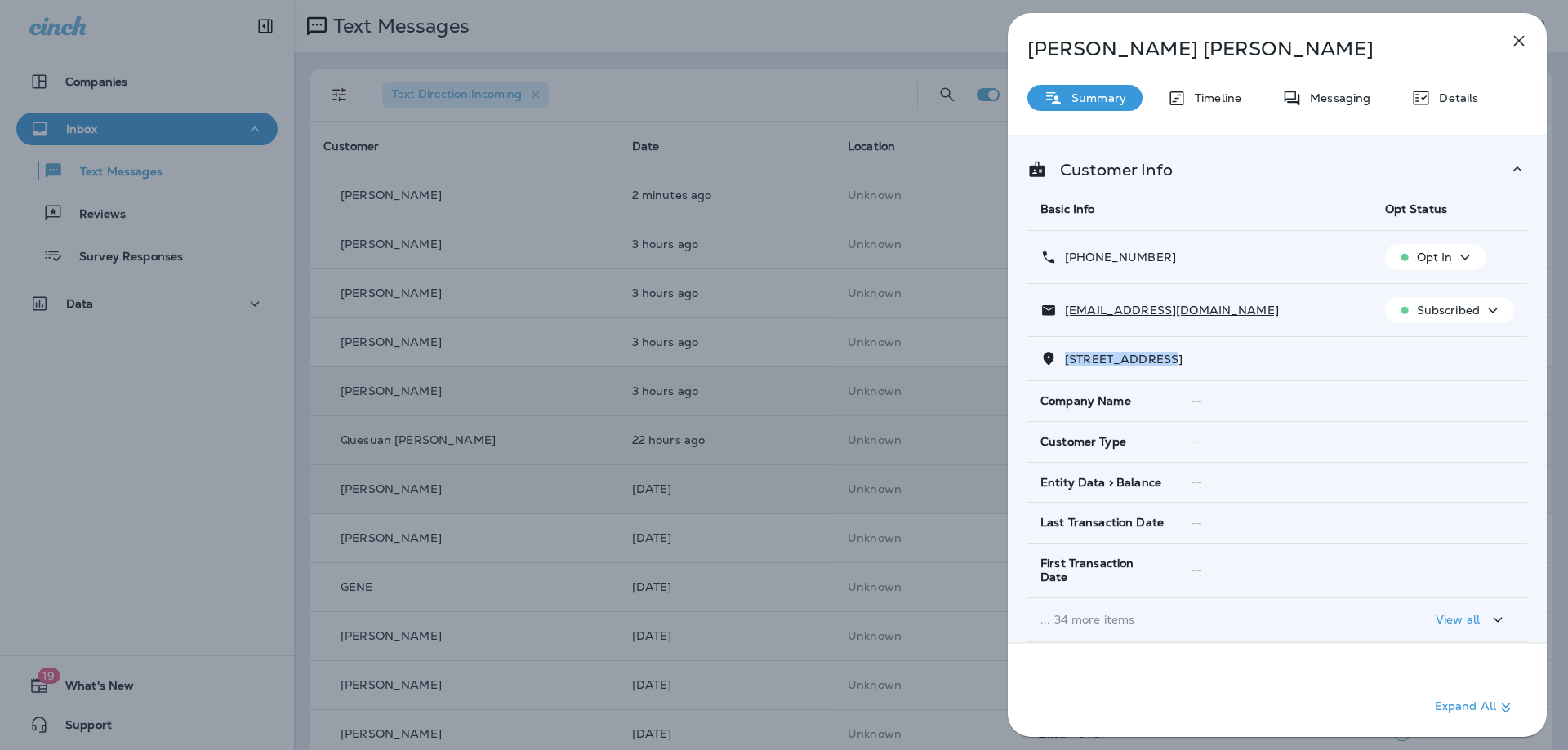
drag, startPoint x: 1166, startPoint y: 361, endPoint x: 1064, endPoint y: 358, distance: 102.0
click at [1064, 358] on p "7313 SCARLET OAK COURT FAIRFAX STATION, VA 22039" at bounding box center [1119, 359] width 126 height 13
copy span "7313 SCARLET OA"
click at [1517, 36] on icon "button" at bounding box center [1518, 40] width 20 height 20
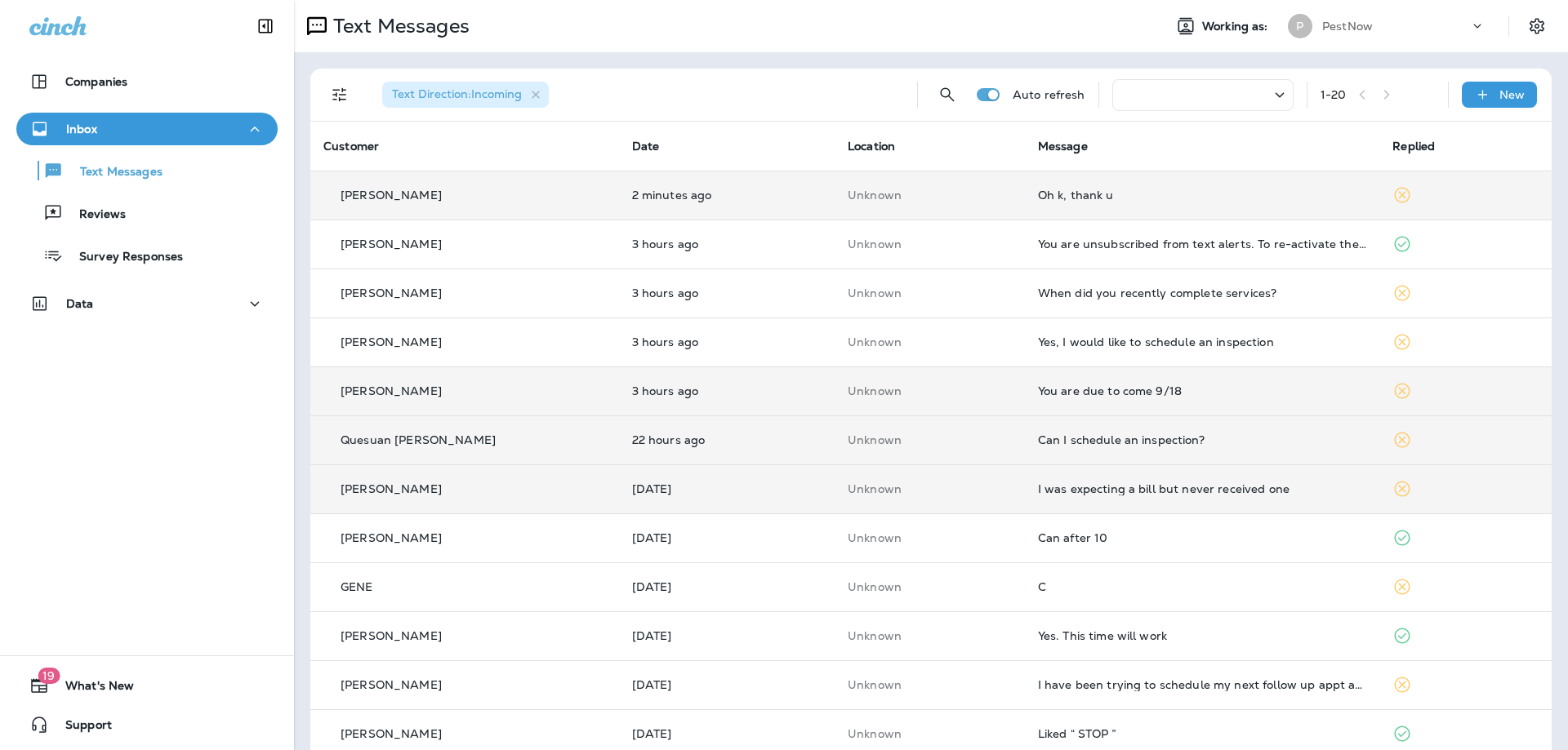
click at [1112, 196] on div "Oh k, thank u" at bounding box center [1202, 195] width 329 height 13
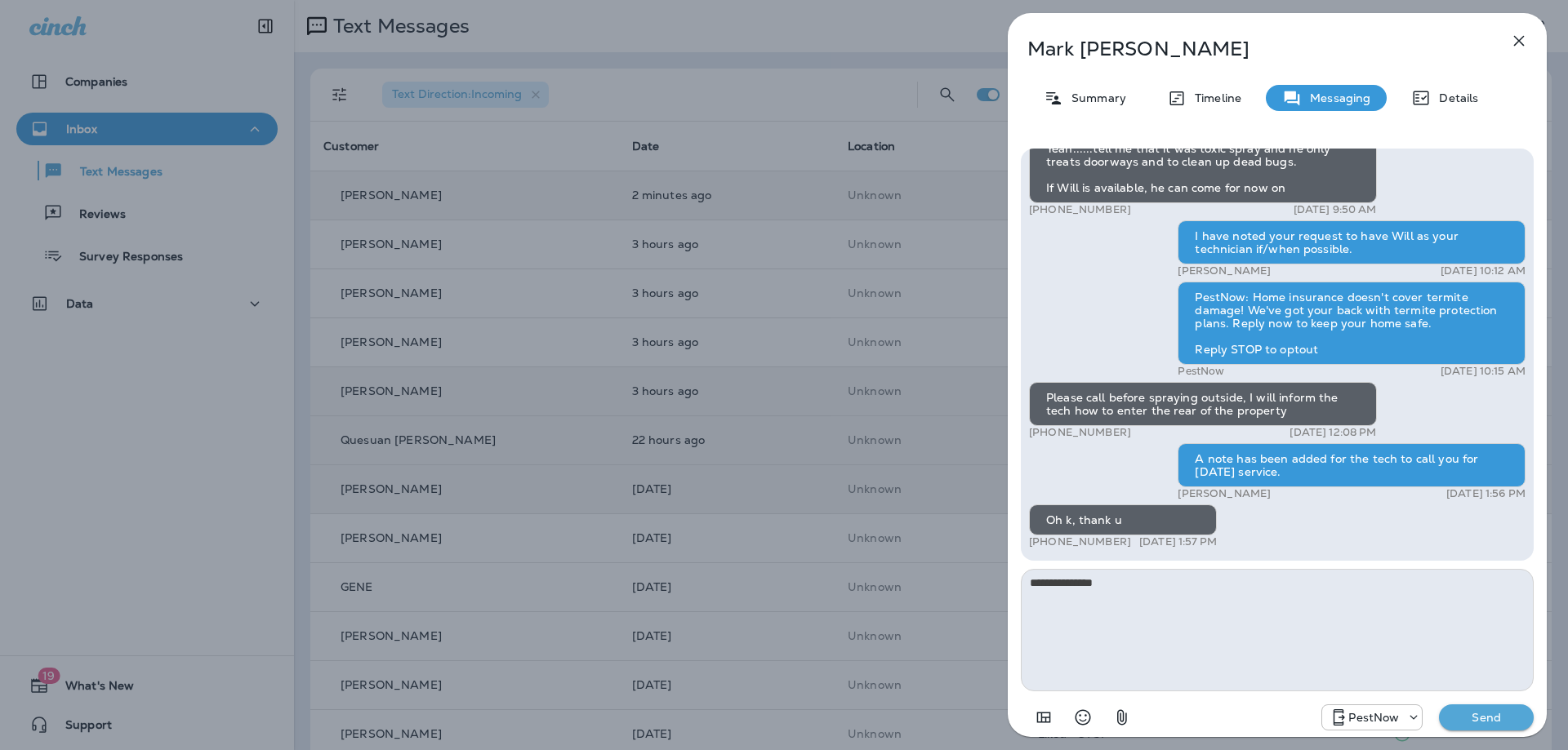
type textarea "**********"
click at [1467, 719] on p "Send" at bounding box center [1486, 717] width 69 height 15
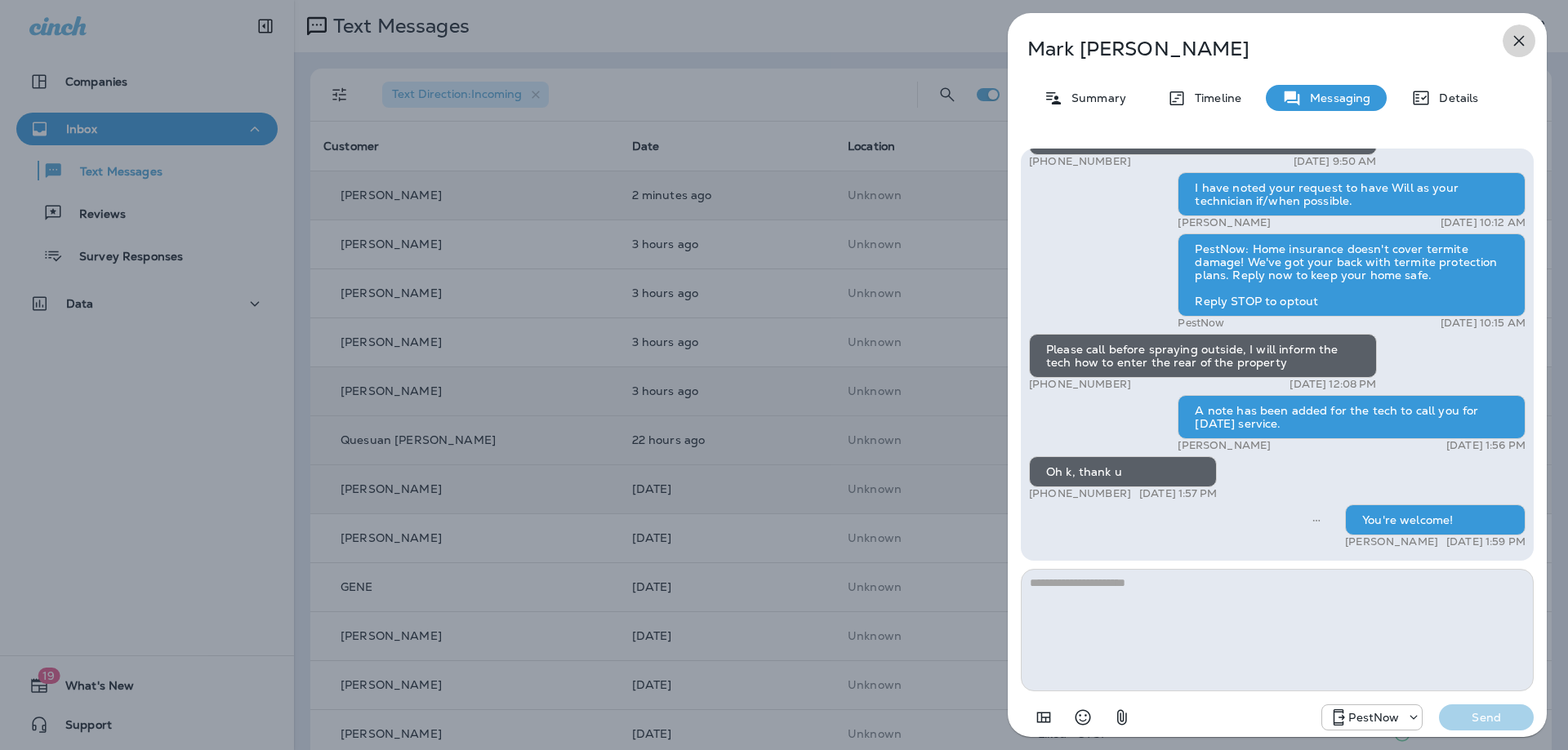
click at [1512, 45] on icon "button" at bounding box center [1518, 40] width 20 height 20
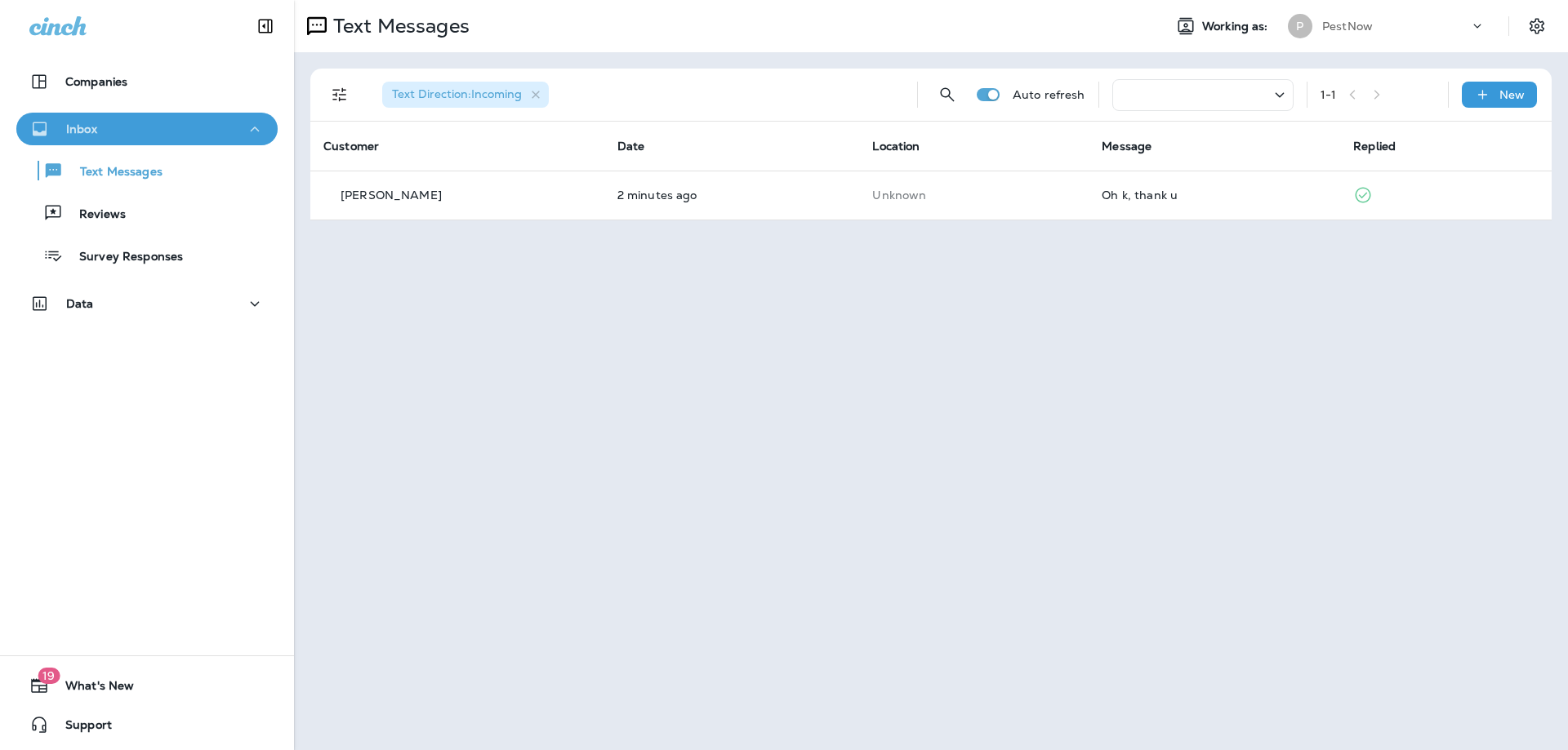
click at [194, 127] on div "Inbox" at bounding box center [147, 129] width 236 height 20
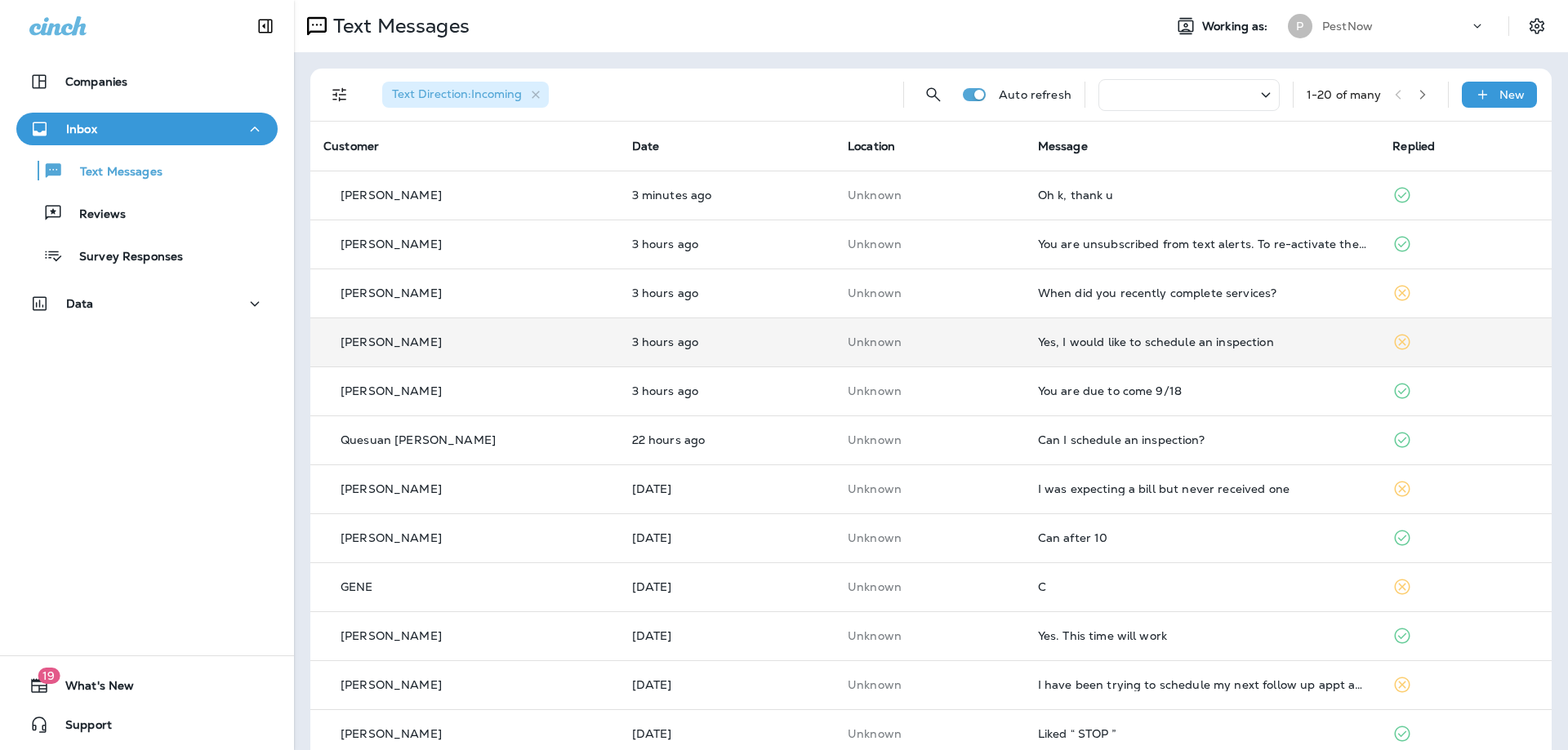
click at [1184, 347] on div "Yes, I would like to schedule an inspection" at bounding box center [1202, 342] width 329 height 13
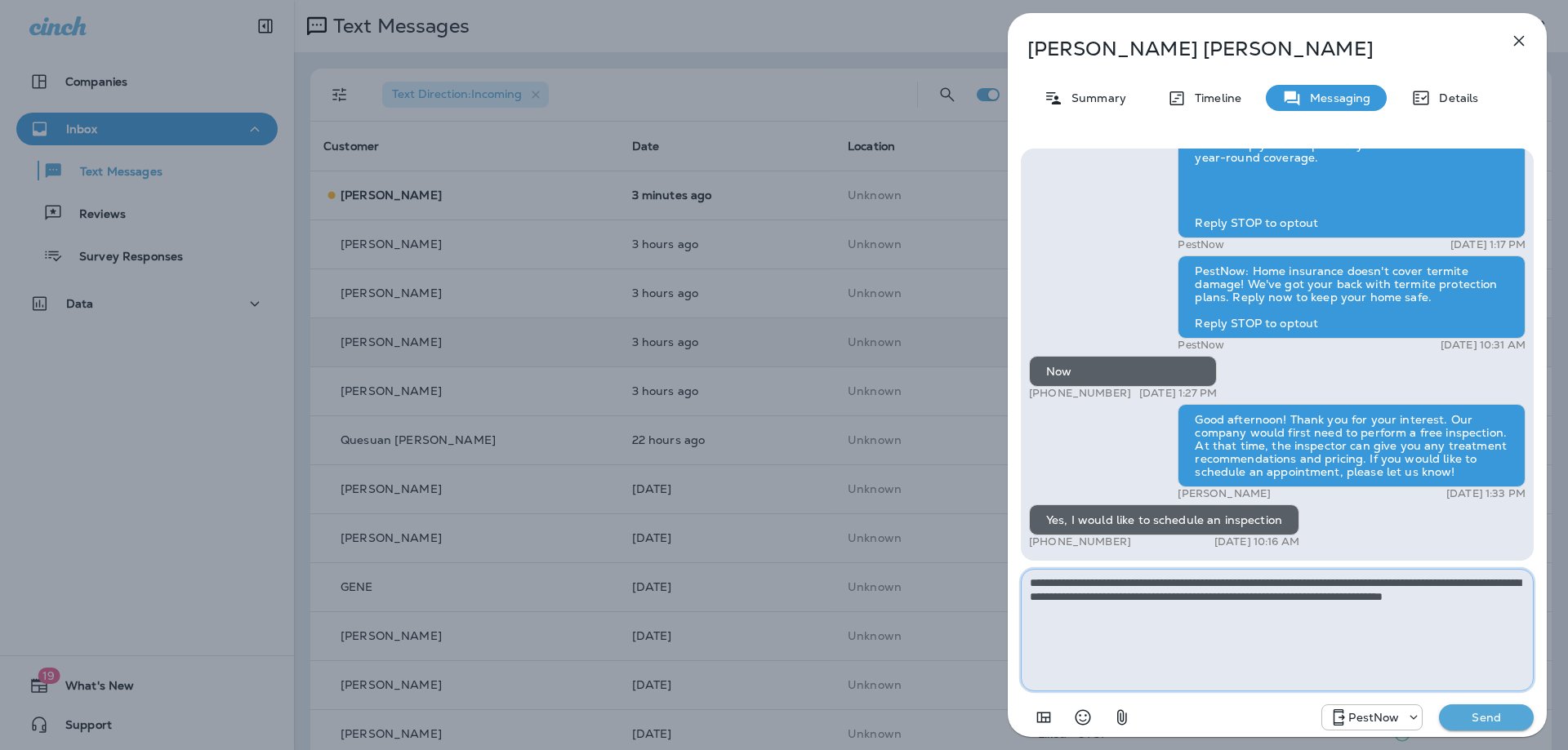
type textarea "**********"
click at [1513, 734] on div "PestNow: Bugs don't belong in your home. Our Quarterly Pest Control Service kee…" at bounding box center [1277, 441] width 539 height 611
click at [1501, 717] on p "Send" at bounding box center [1486, 717] width 69 height 15
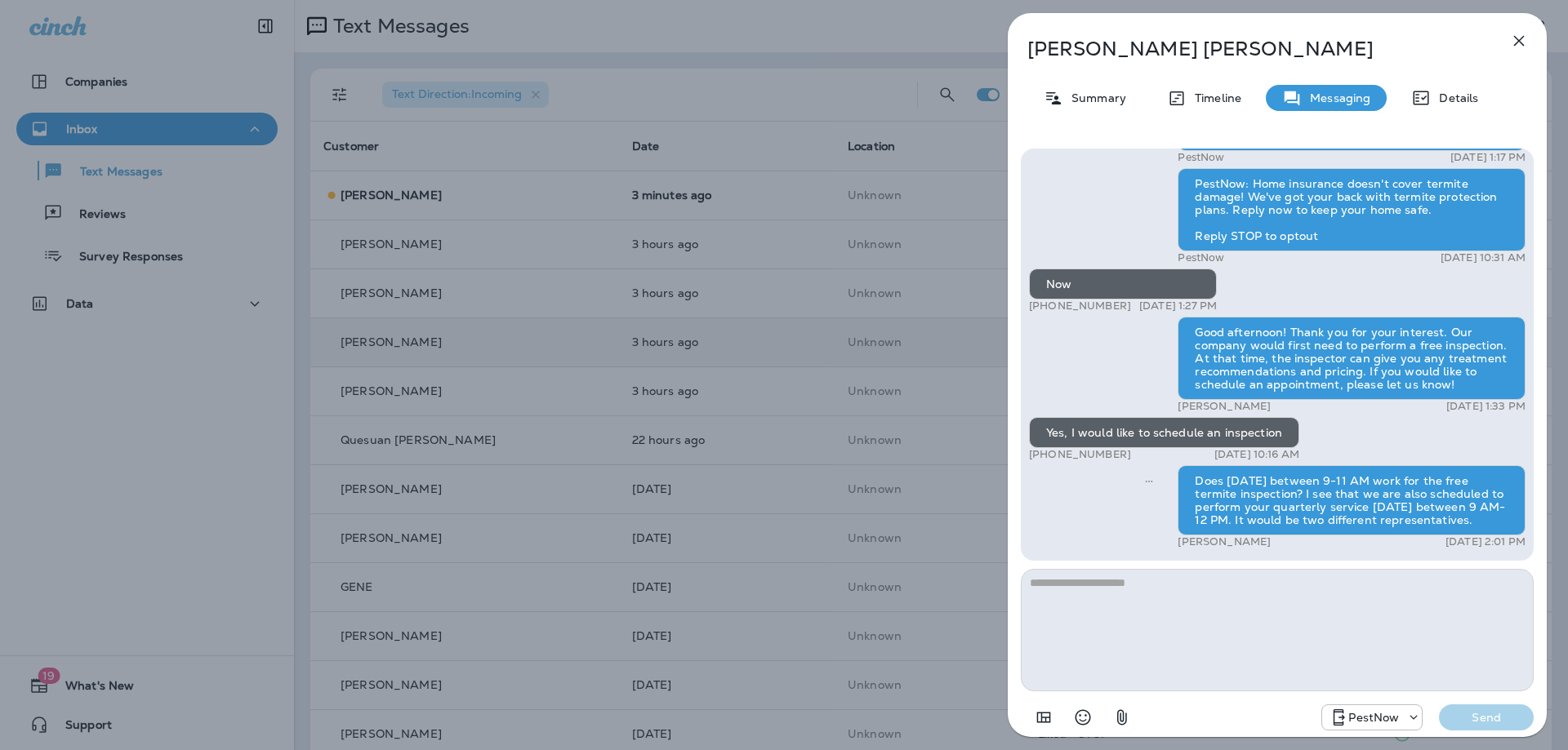
click at [1523, 34] on icon "button" at bounding box center [1518, 40] width 20 height 20
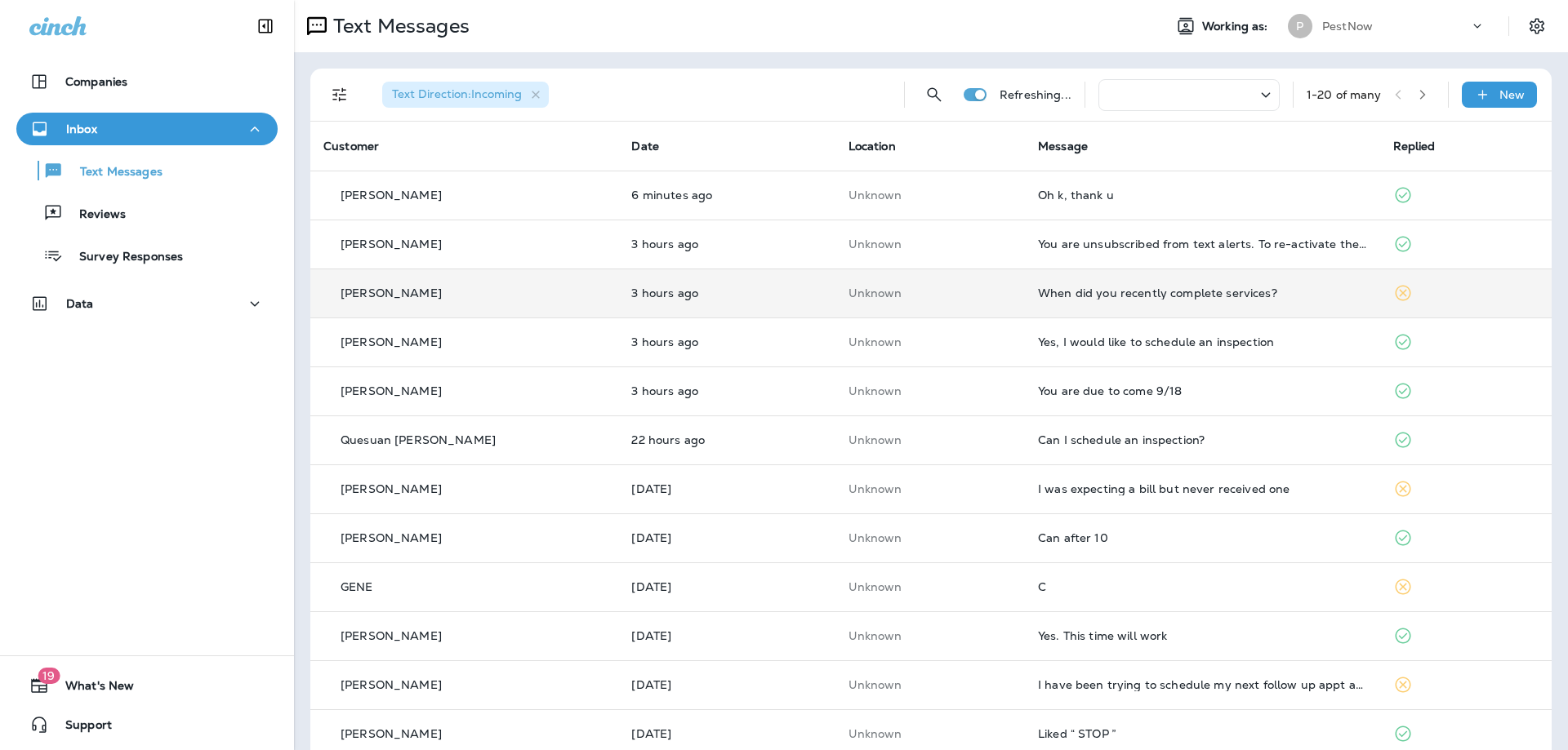
click at [1186, 297] on div "When did you recently complete services?" at bounding box center [1202, 293] width 329 height 13
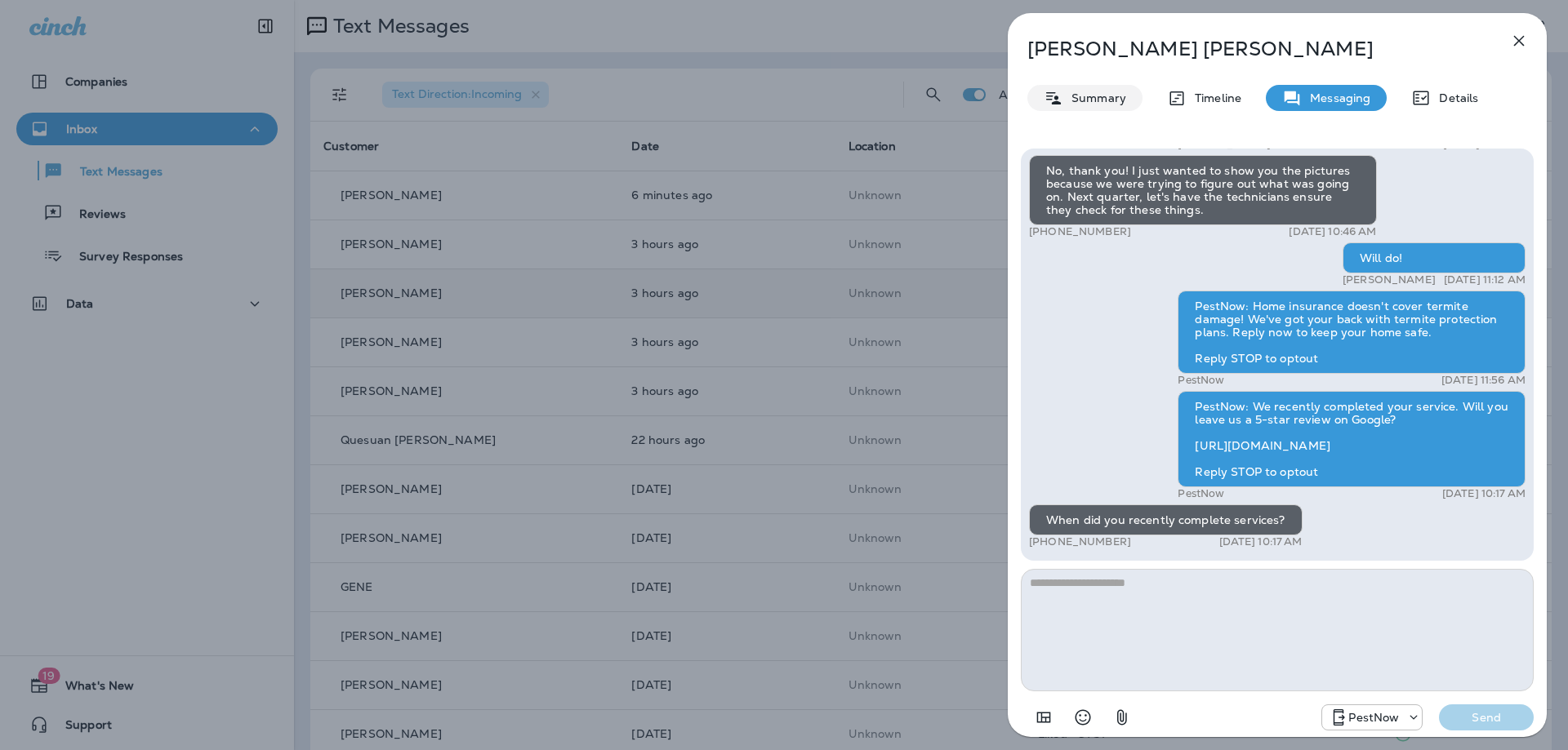
click at [1083, 100] on p "Summary" at bounding box center [1095, 98] width 63 height 13
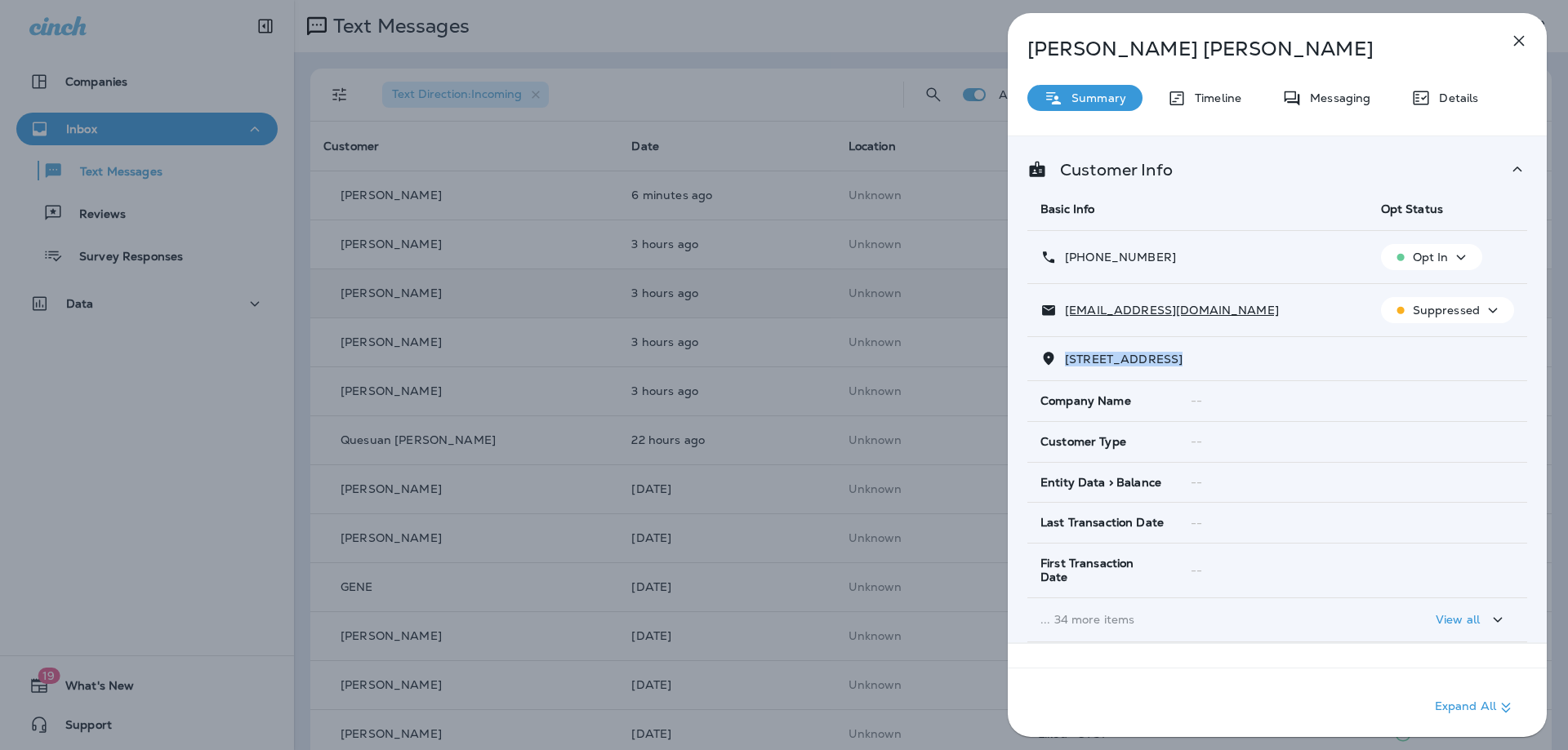
drag, startPoint x: 1170, startPoint y: 360, endPoint x: 1066, endPoint y: 363, distance: 104.0
click at [1066, 363] on span "8603 INDIAN SPRINGS ROAD LAUREL, MD 20724" at bounding box center [1123, 359] width 117 height 15
copy span "8603 INDIAN SPRI"
click at [1336, 96] on p "Messaging" at bounding box center [1336, 98] width 69 height 13
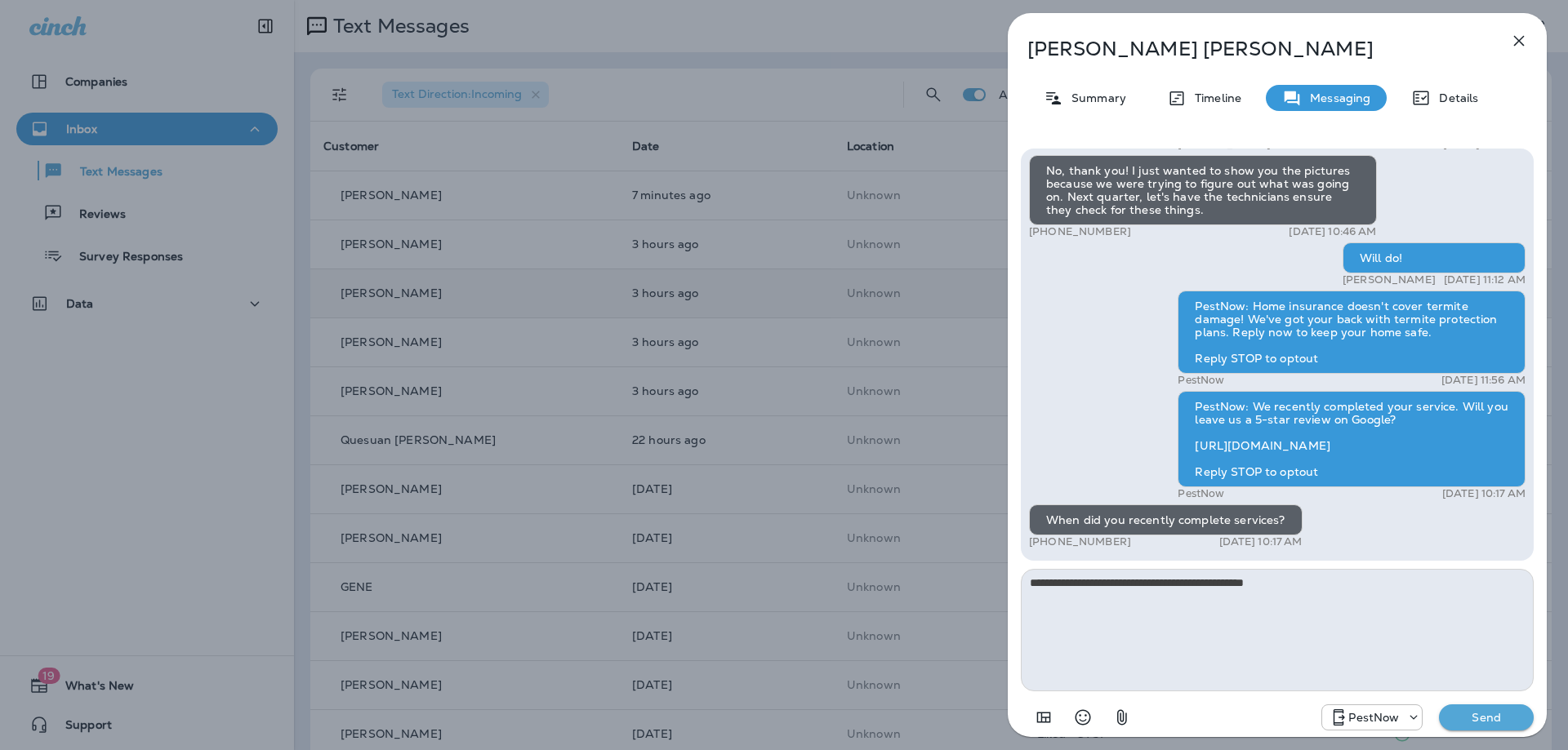
type textarea "**********"
click at [1497, 724] on p "Send" at bounding box center [1486, 717] width 69 height 15
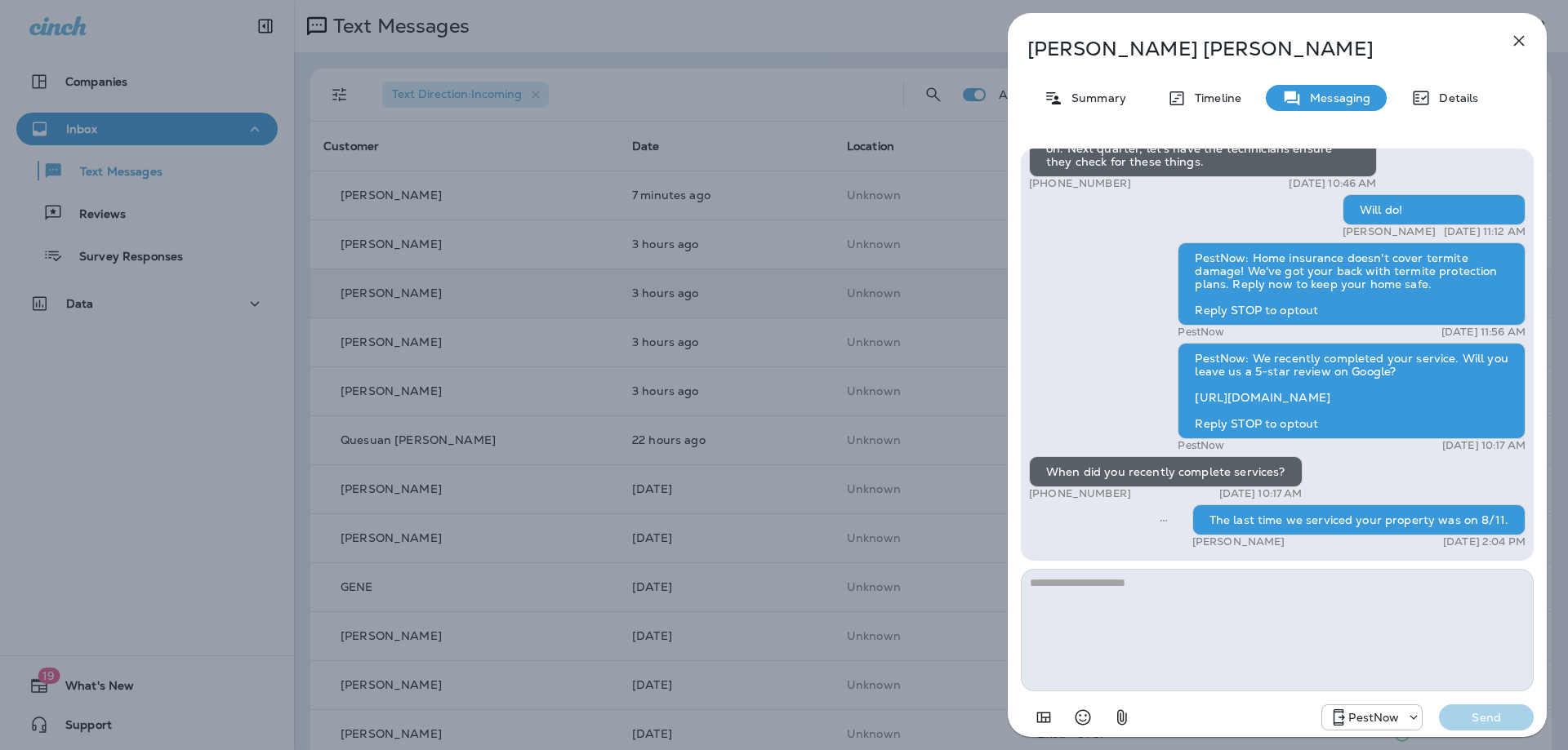
click at [1521, 37] on icon "button" at bounding box center [1518, 40] width 20 height 20
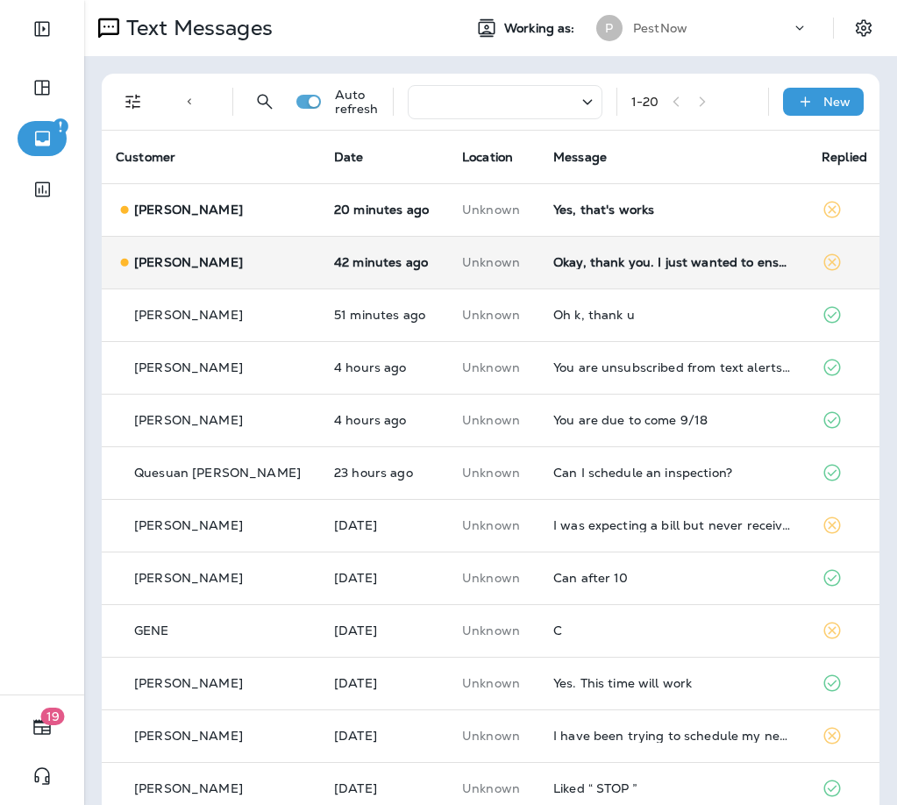
click at [595, 258] on div "Okay, thank you. I just wanted to ensure we have the same dates" at bounding box center [673, 262] width 240 height 14
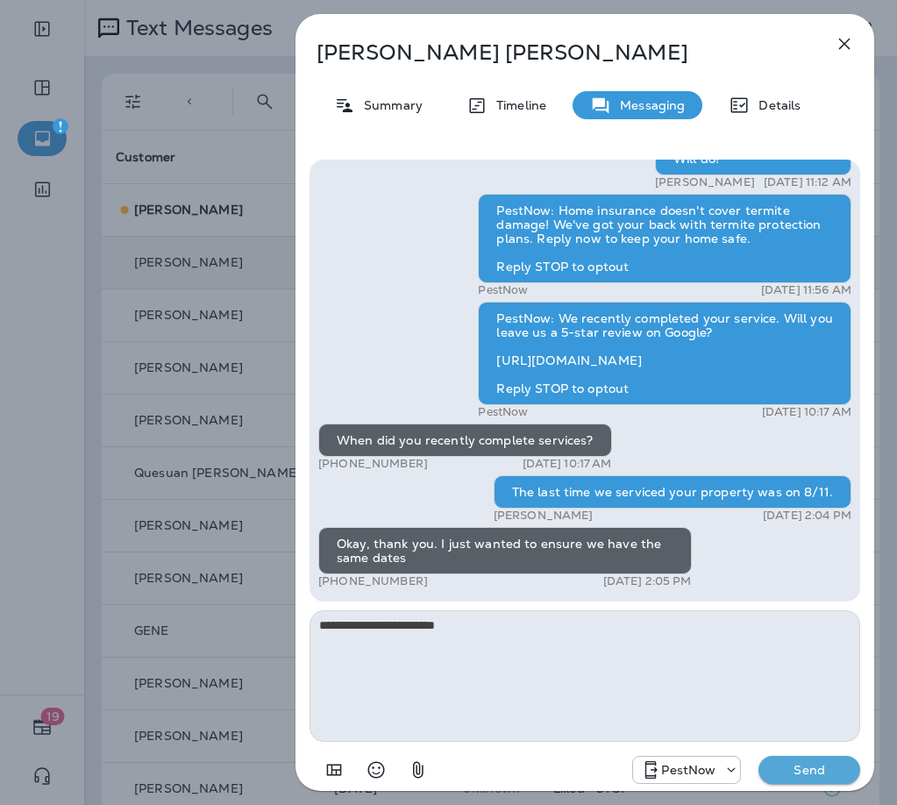
type textarea "**********"
click at [809, 763] on p "Send" at bounding box center [810, 770] width 74 height 16
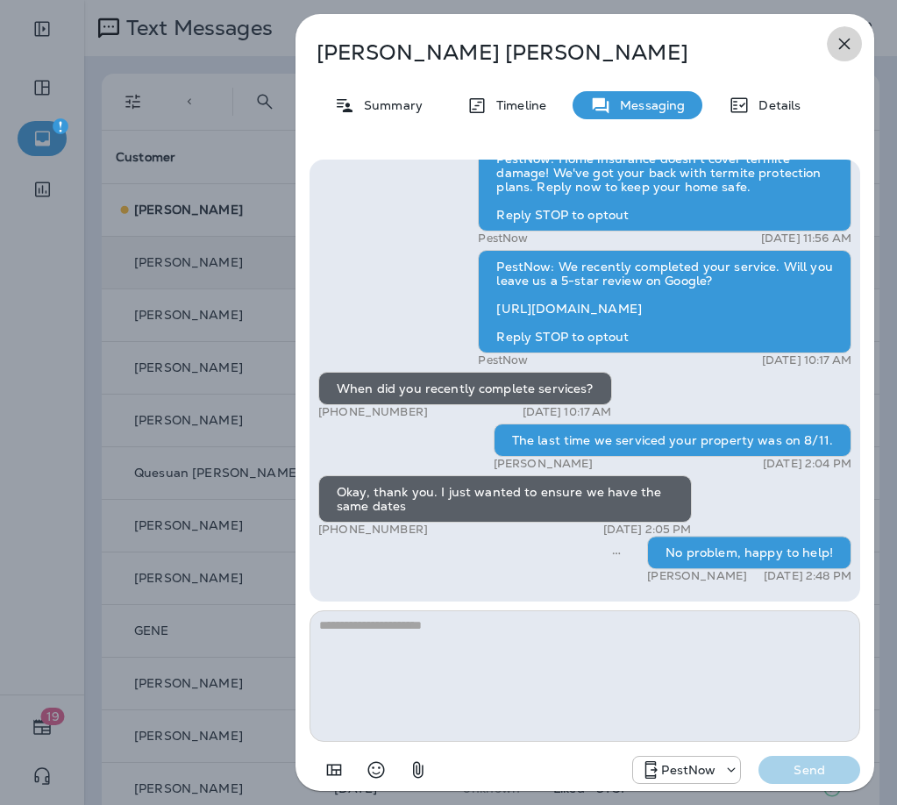
click at [846, 43] on icon "button" at bounding box center [844, 44] width 11 height 11
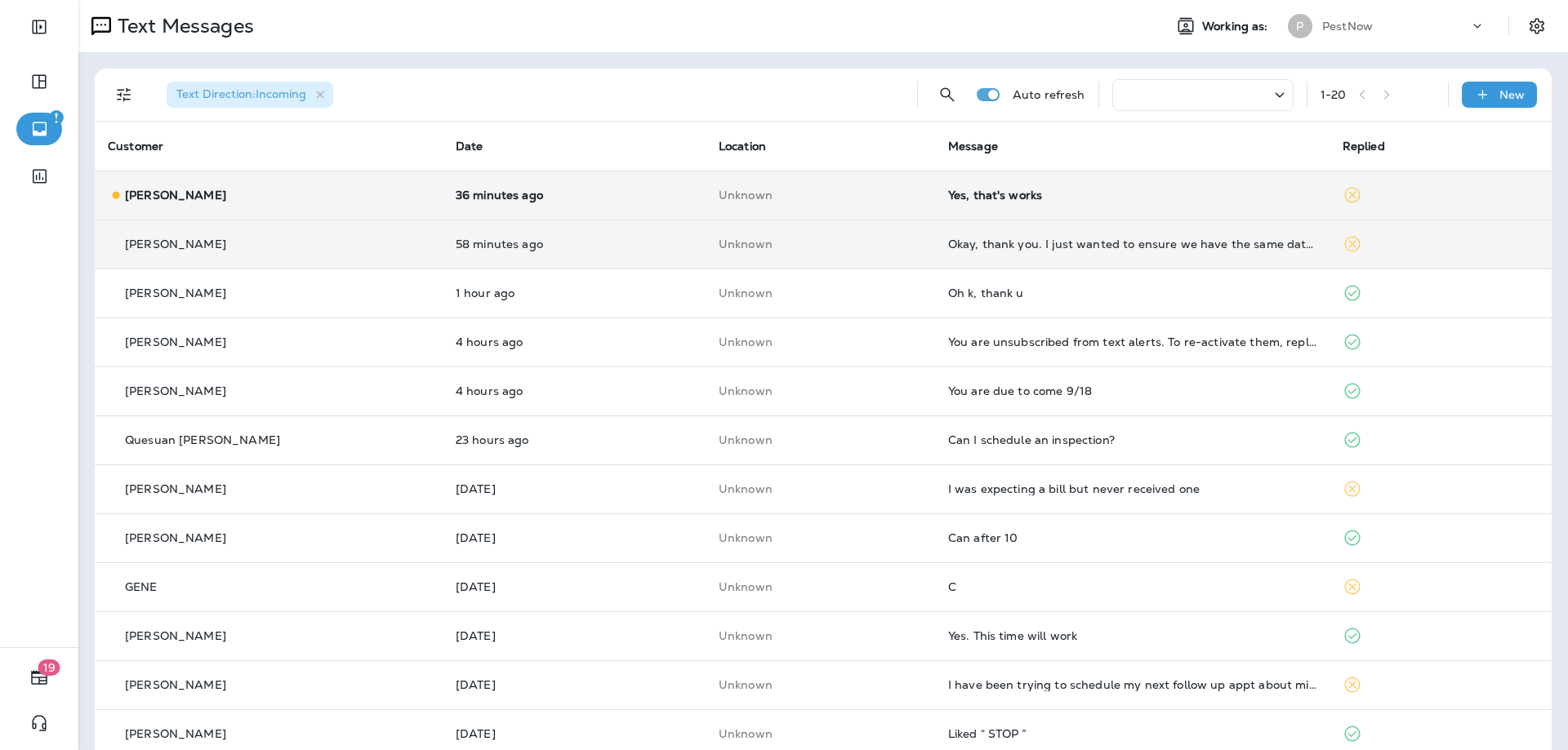
click at [1230, 201] on div "Yes, that's works" at bounding box center [1131, 195] width 368 height 13
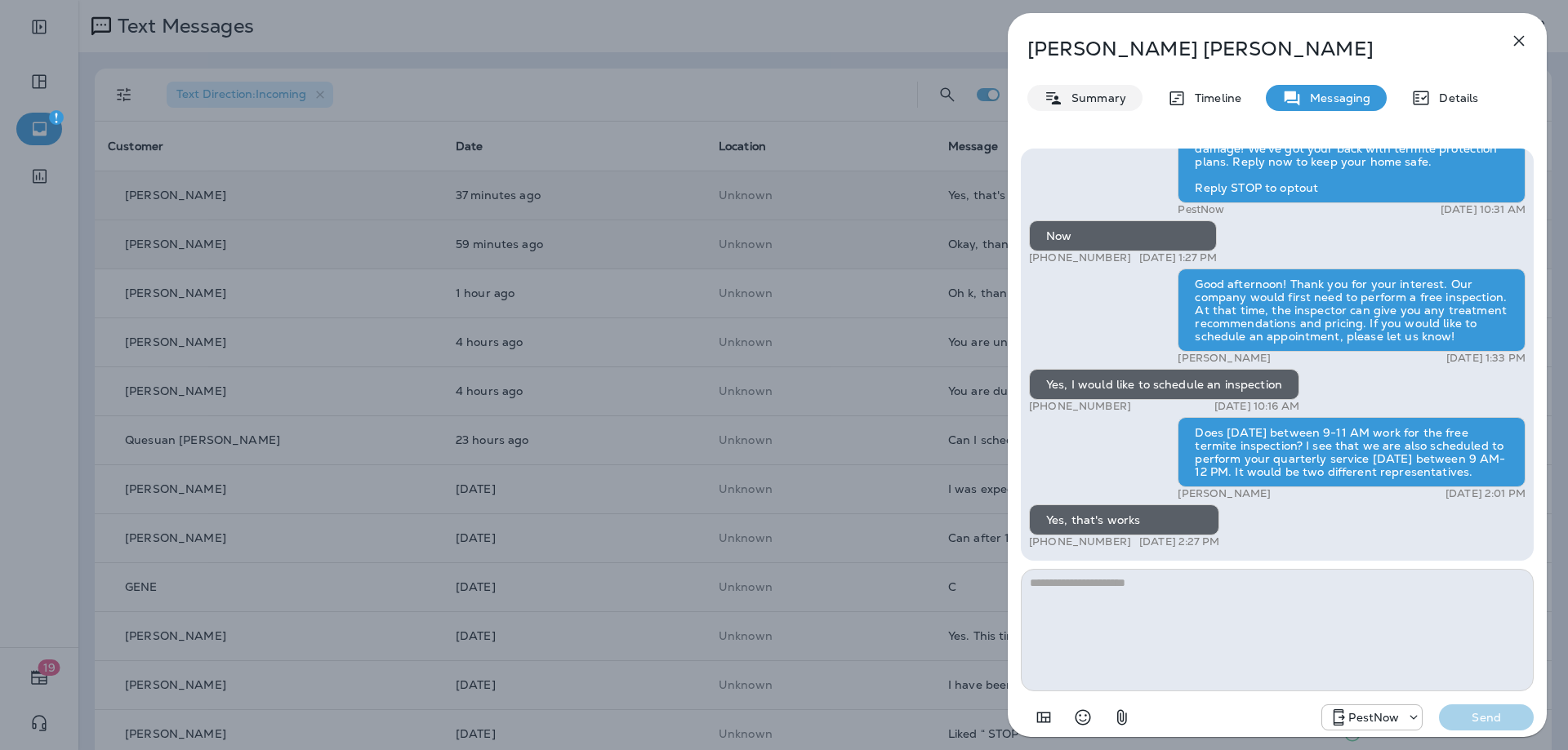
click at [1077, 101] on p "Summary" at bounding box center [1095, 98] width 63 height 13
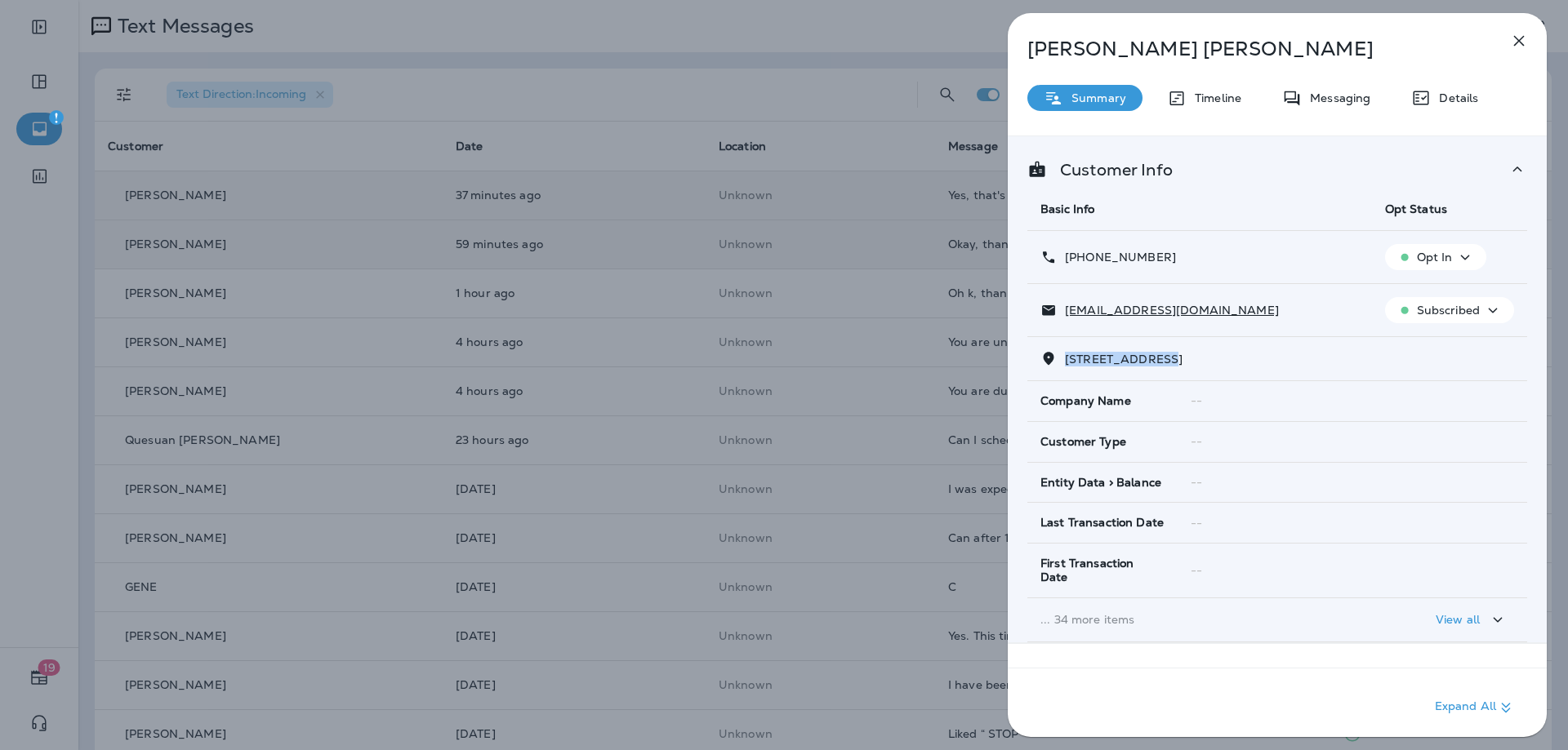
drag, startPoint x: 1164, startPoint y: 357, endPoint x: 1081, endPoint y: 359, distance: 83.0
click at [1065, 355] on span "[STREET_ADDRESS]" at bounding box center [1123, 359] width 117 height 15
copy span "7313 SCARLET OA"
click at [1302, 96] on p "Messaging" at bounding box center [1336, 98] width 69 height 13
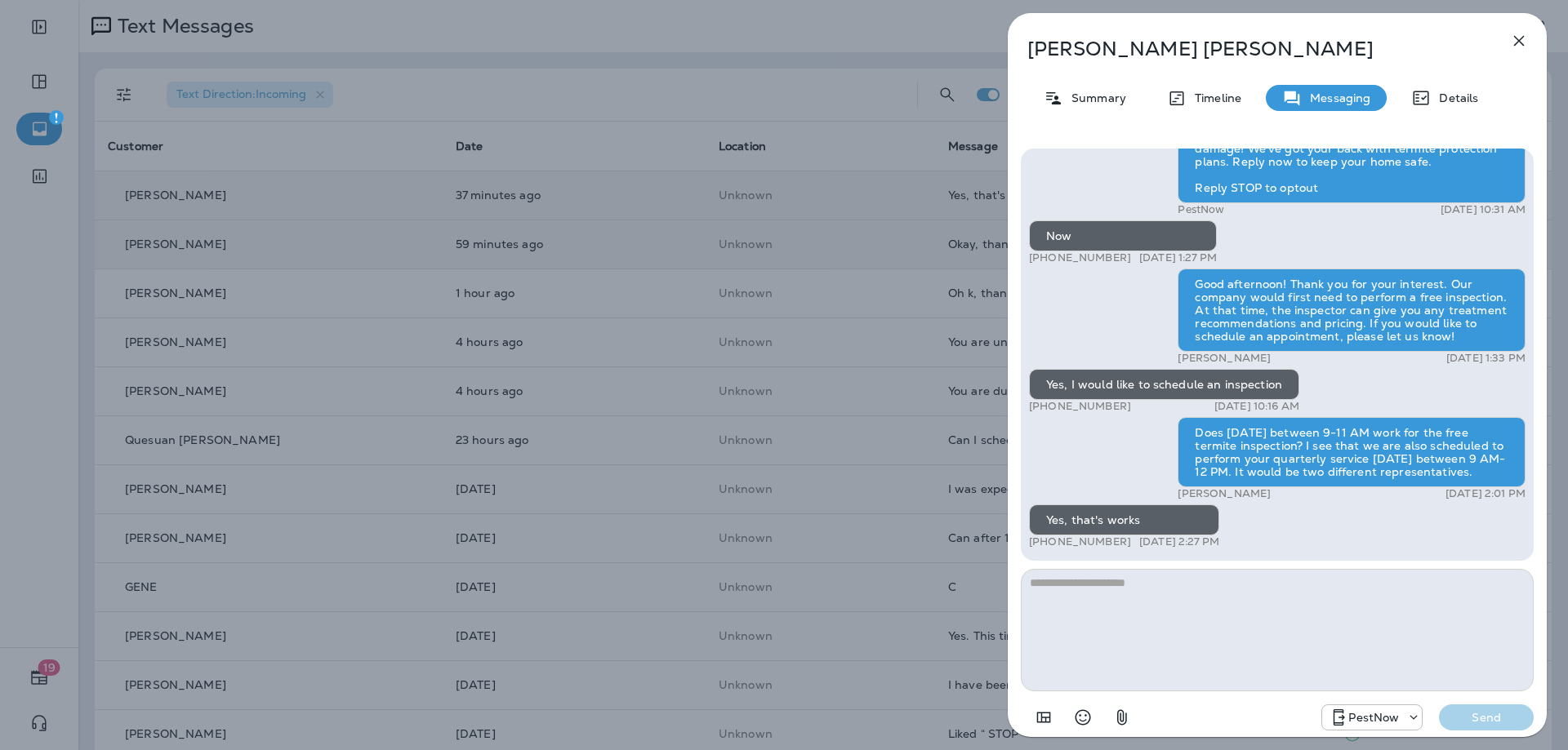
click at [1178, 593] on textarea at bounding box center [1277, 630] width 513 height 123
type textarea "*"
type textarea "**********"
click at [1496, 720] on p "Send" at bounding box center [1486, 717] width 69 height 15
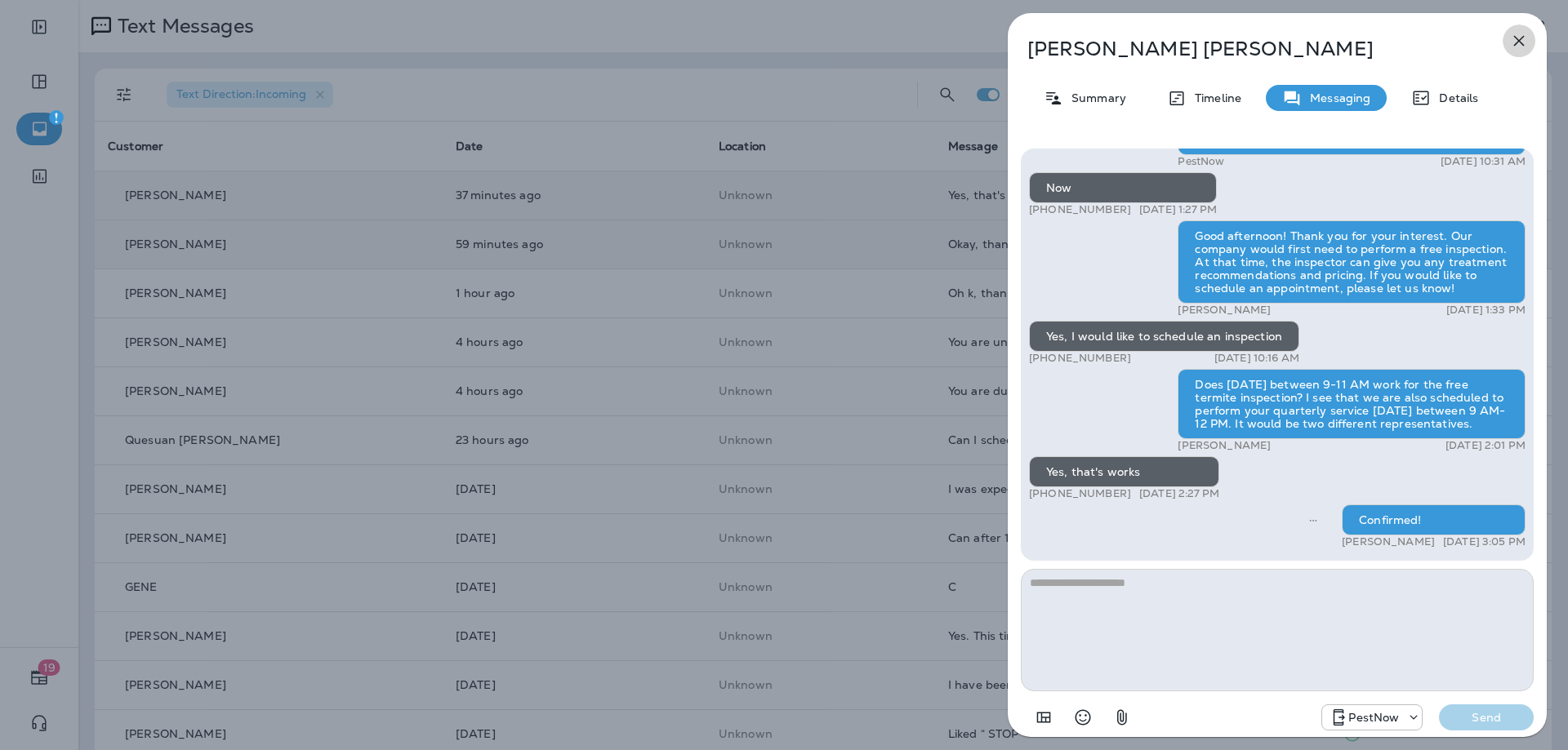
click at [1516, 40] on icon "button" at bounding box center [1518, 40] width 20 height 20
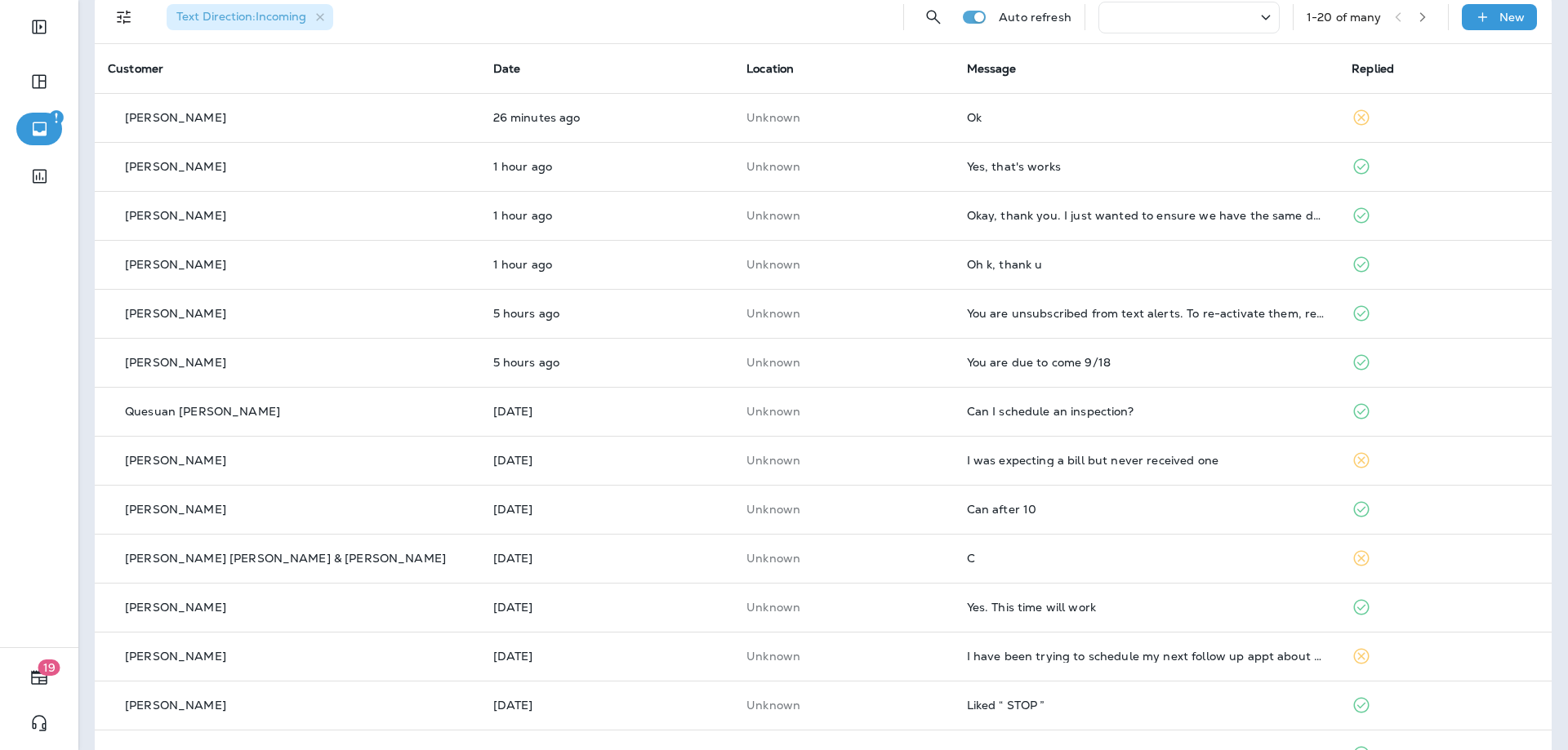
scroll to position [82, 0]
